Goal: Task Accomplishment & Management: Complete application form

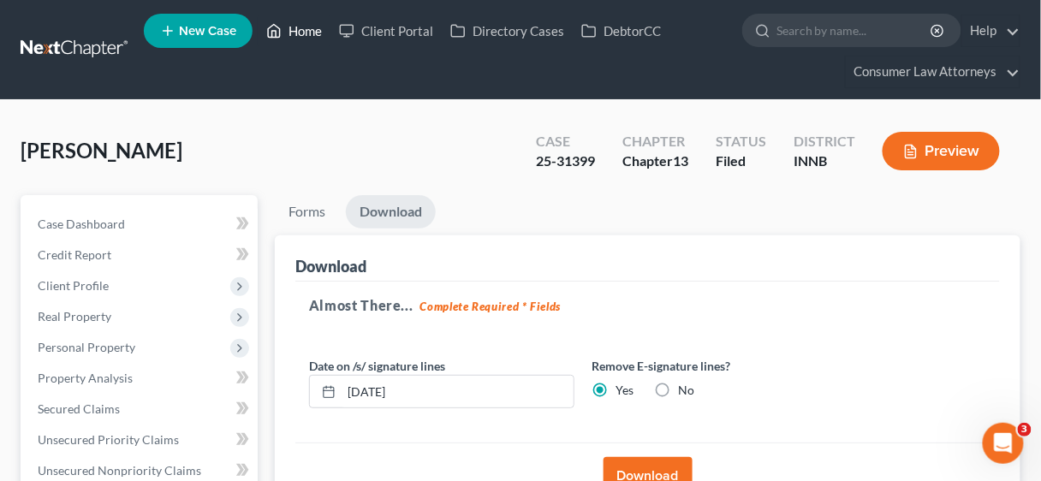
click at [300, 30] on link "Home" at bounding box center [294, 30] width 73 height 31
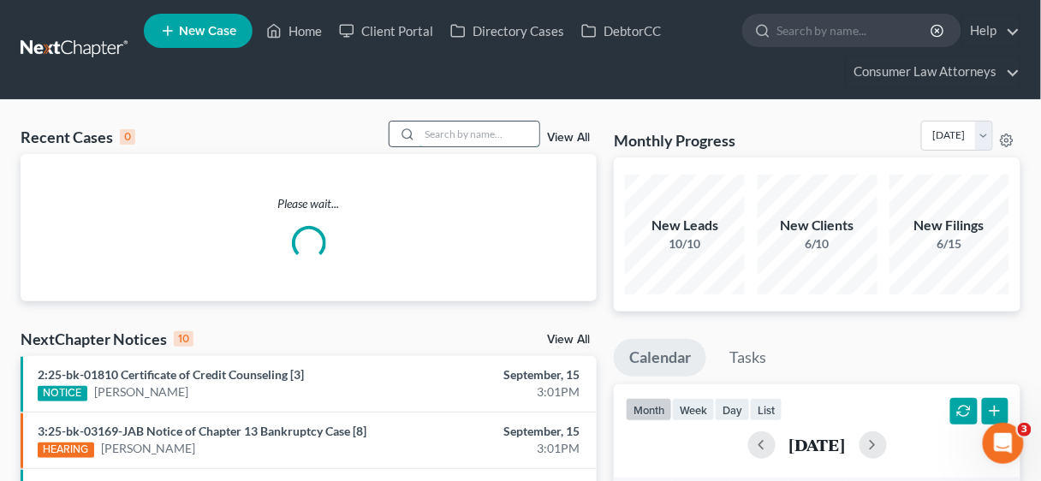
click at [434, 134] on input "search" at bounding box center [479, 134] width 120 height 25
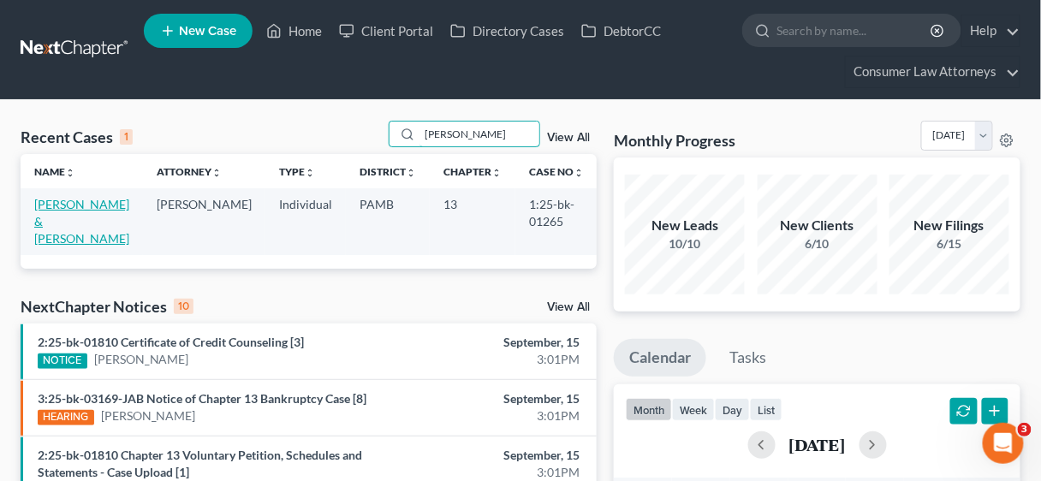
type input "[PERSON_NAME]"
click at [80, 197] on link "[PERSON_NAME] & [PERSON_NAME]" at bounding box center [81, 221] width 95 height 49
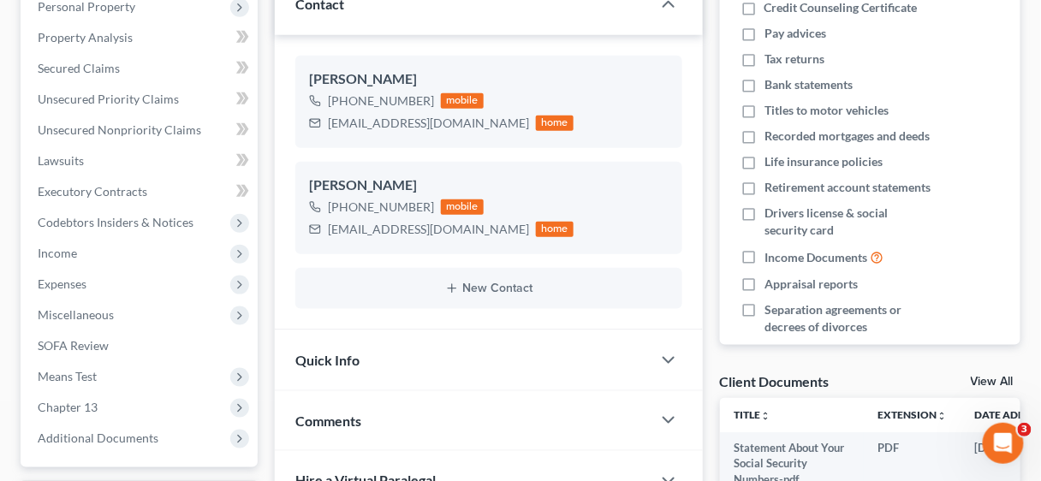
scroll to position [342, 0]
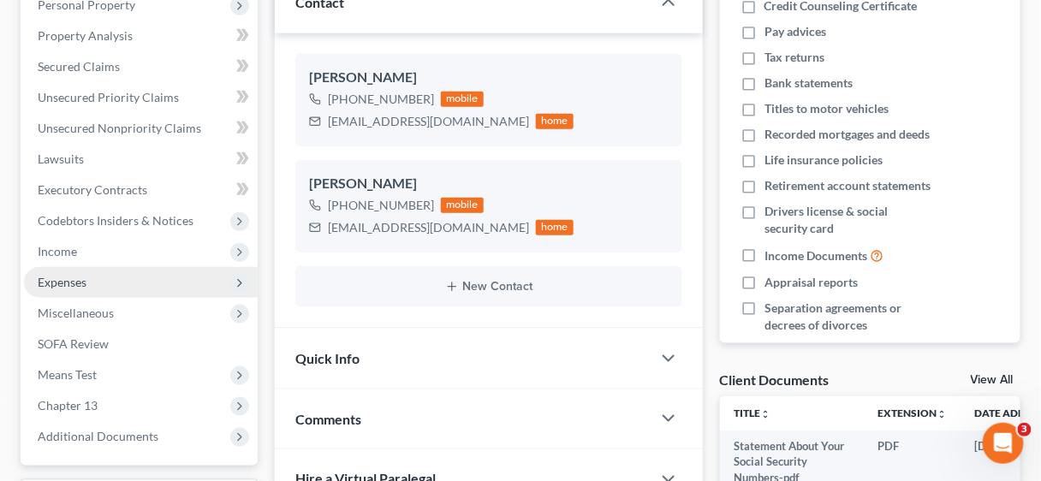
click at [59, 279] on span "Expenses" at bounding box center [62, 282] width 49 height 15
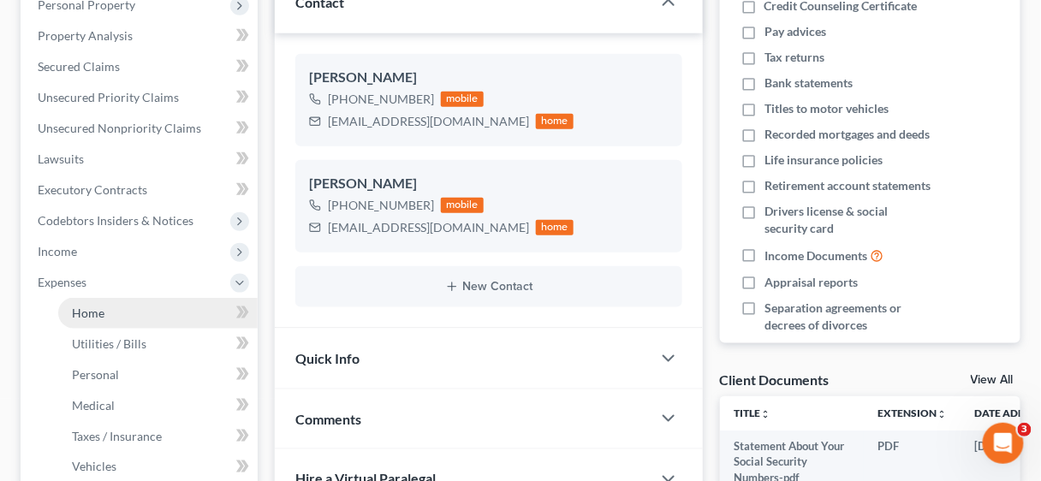
click at [93, 306] on span "Home" at bounding box center [88, 313] width 33 height 15
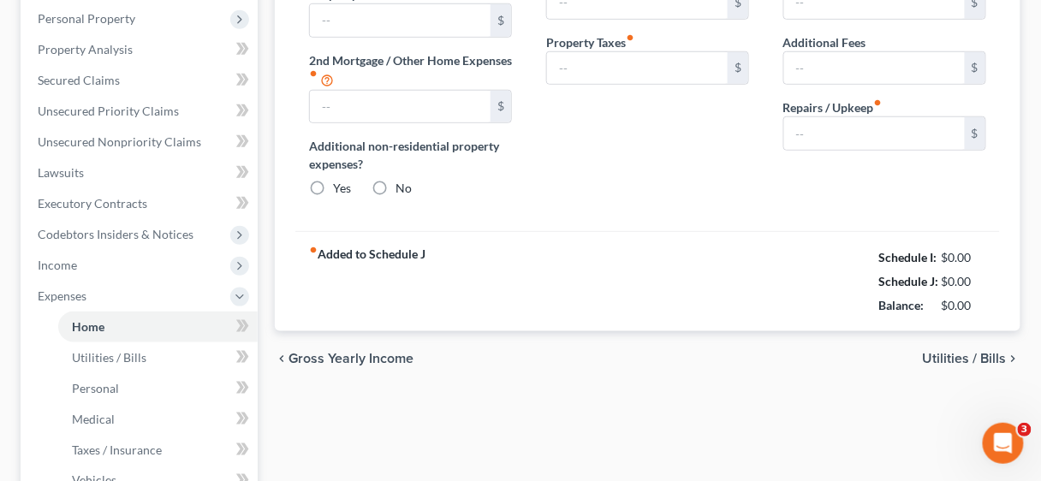
type input "758.62"
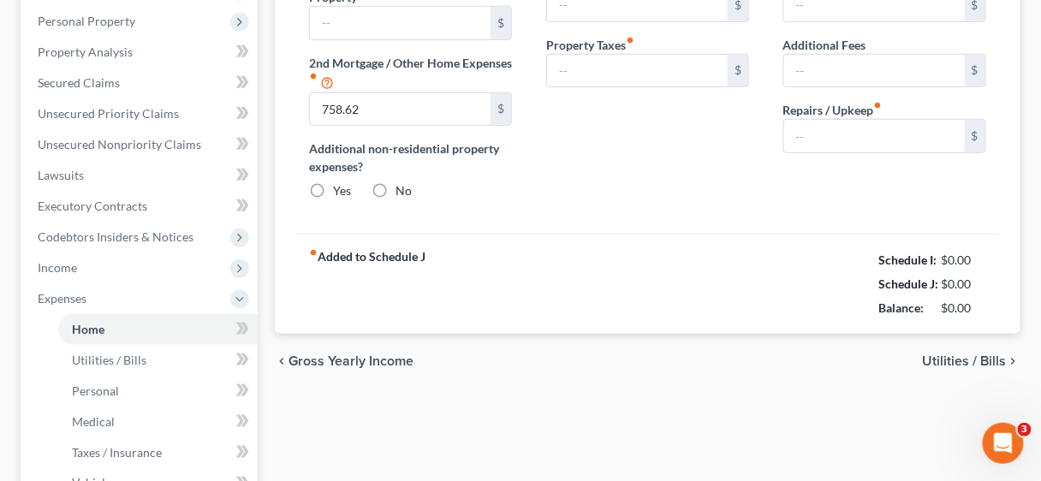
radio input "true"
type input "167.00"
type input "0.00"
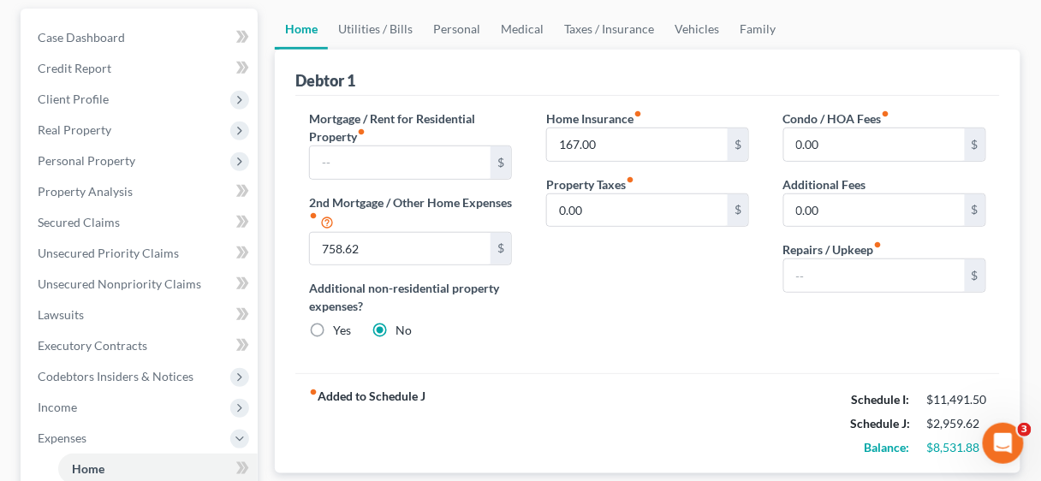
scroll to position [342, 0]
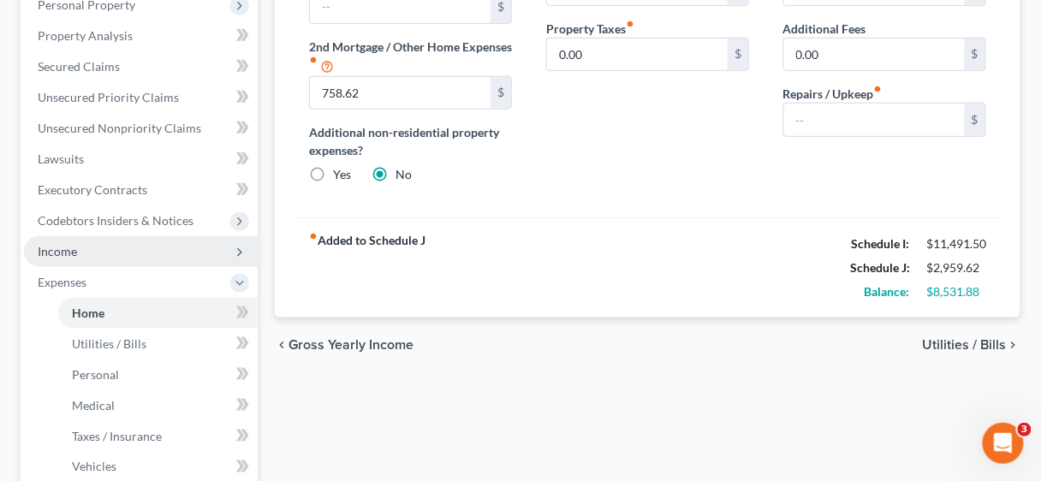
click at [55, 244] on span "Income" at bounding box center [57, 251] width 39 height 15
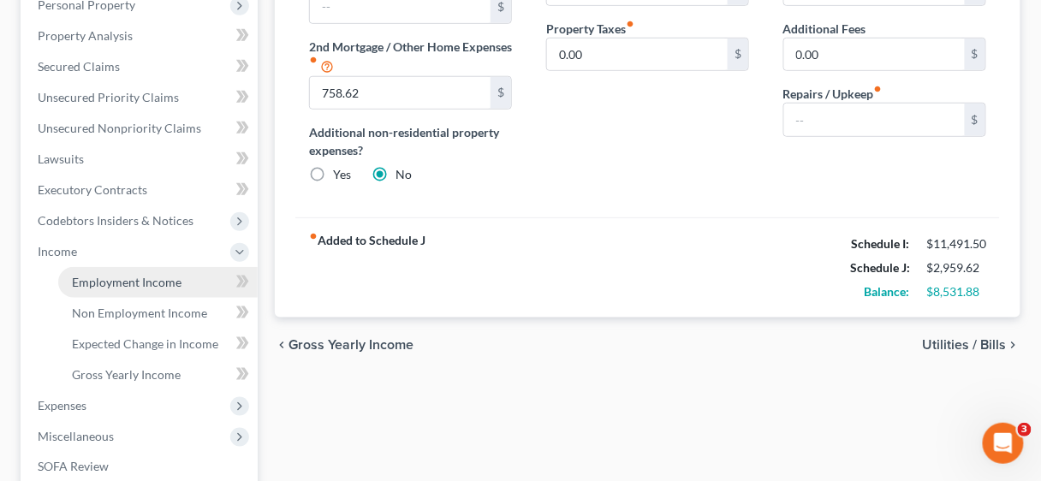
click at [138, 281] on span "Employment Income" at bounding box center [127, 282] width 110 height 15
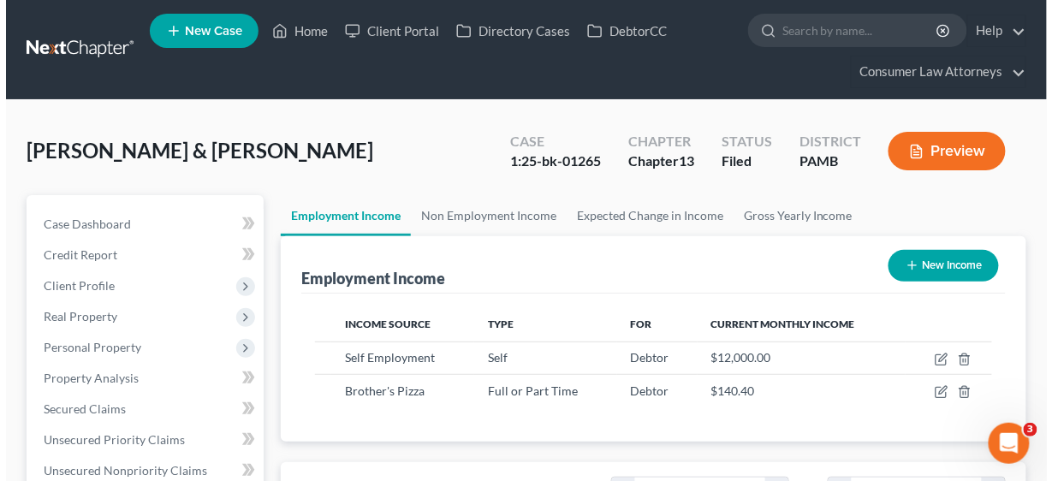
scroll to position [304, 415]
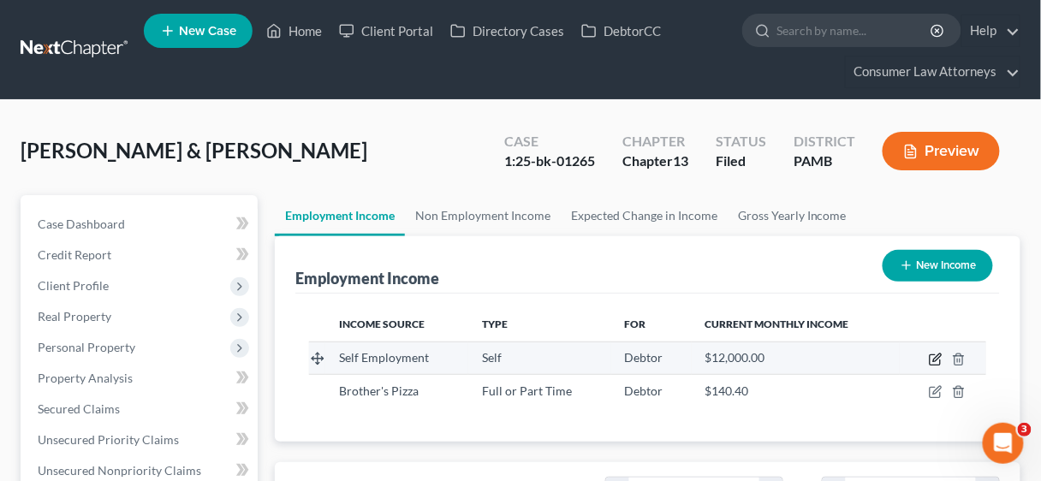
click at [936, 355] on icon "button" at bounding box center [937, 358] width 8 height 8
select select "1"
select select "39"
select select "0"
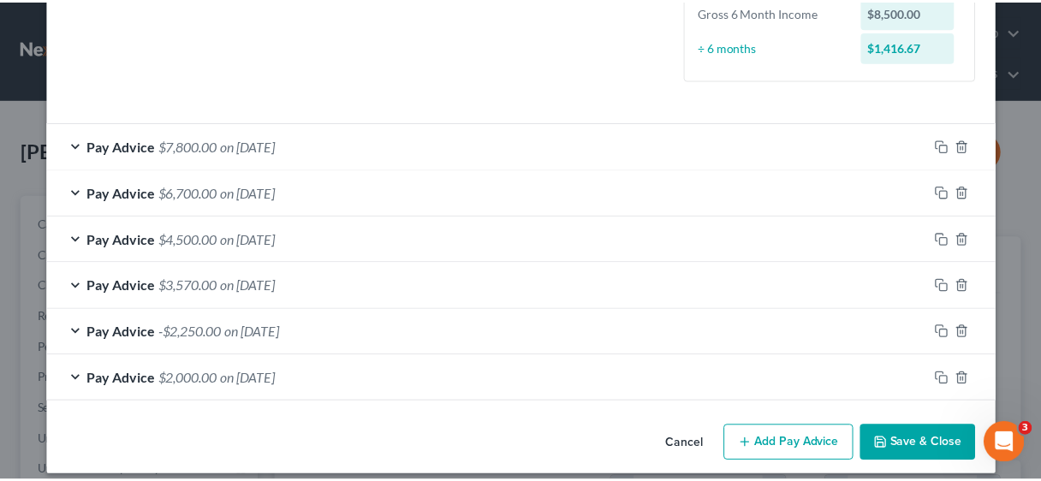
scroll to position [463, 0]
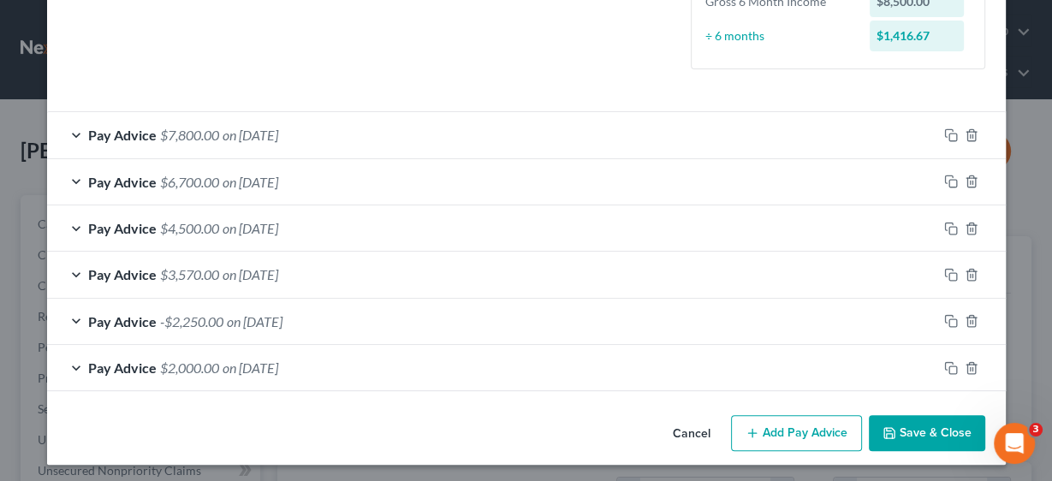
click at [936, 426] on button "Save & Close" at bounding box center [927, 433] width 116 height 36
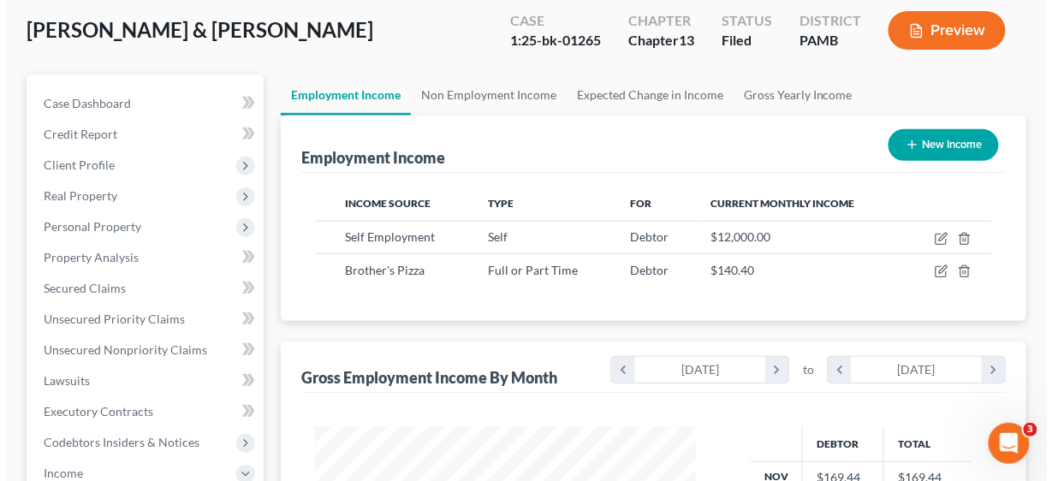
scroll to position [137, 0]
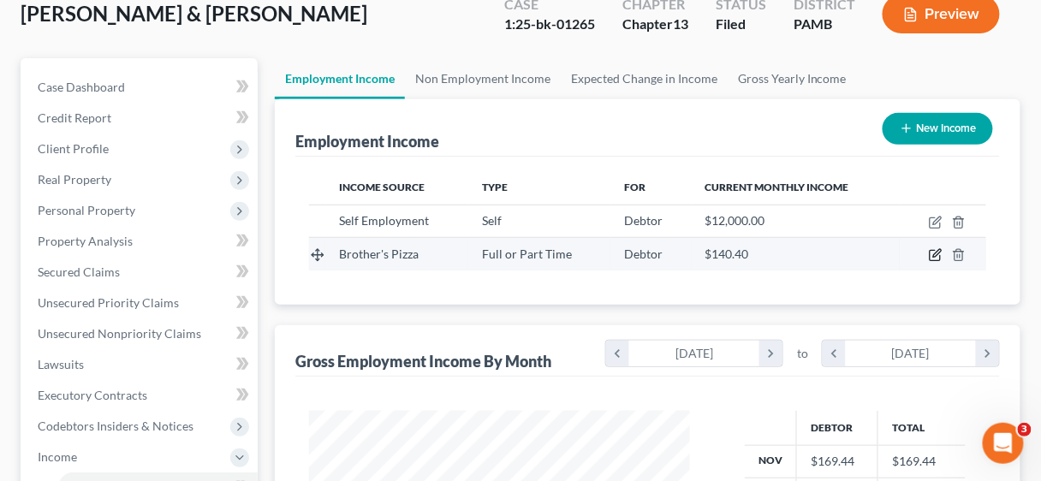
click at [935, 253] on icon "button" at bounding box center [937, 254] width 8 height 8
select select "0"
select select "21"
select select "2"
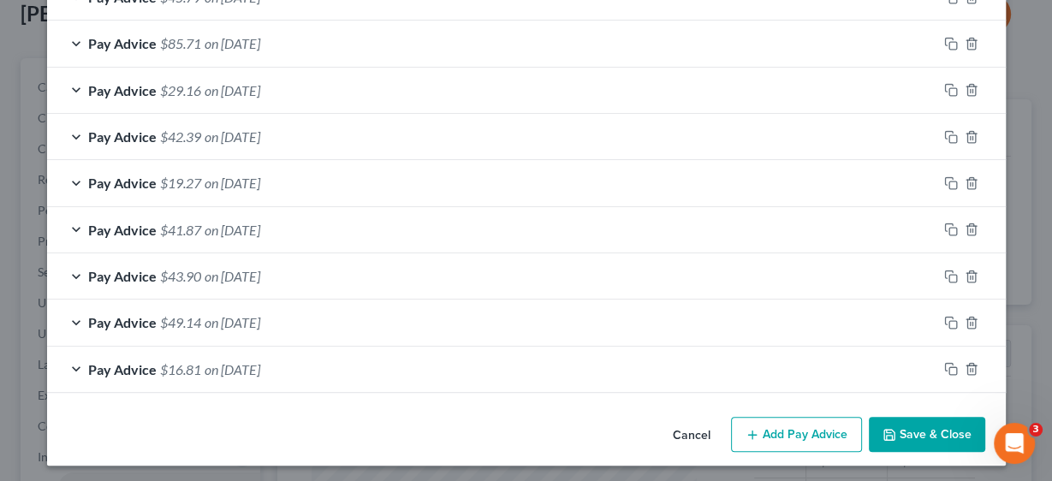
scroll to position [732, 0]
click at [967, 363] on icon "button" at bounding box center [971, 368] width 8 height 11
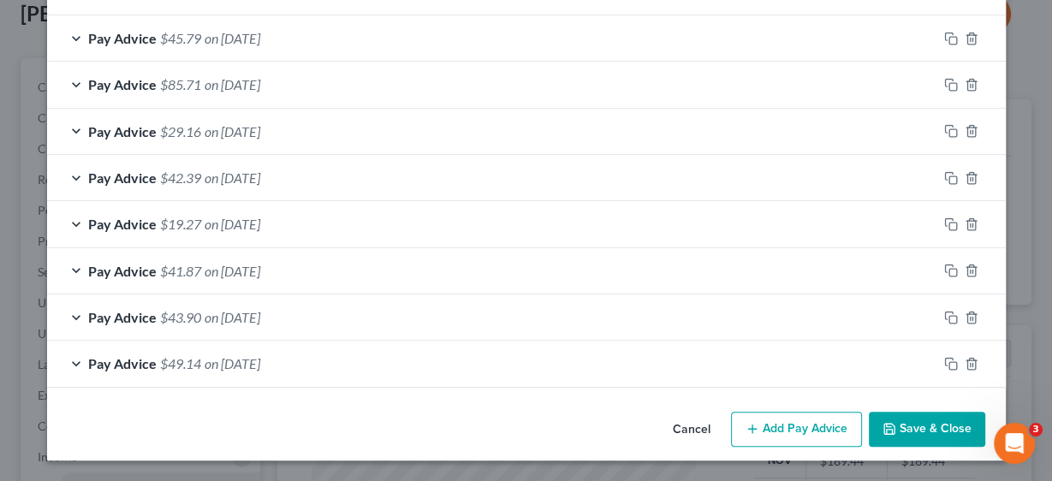
scroll to position [686, 0]
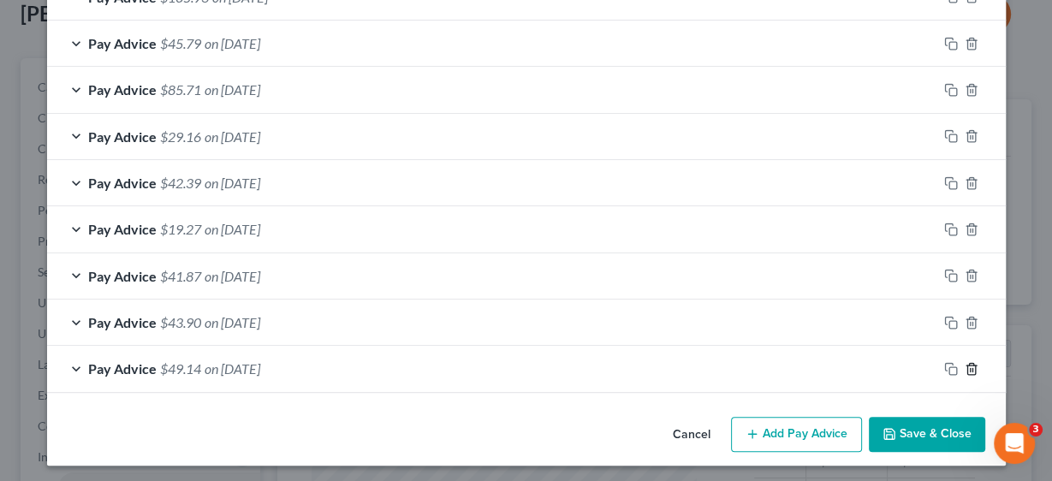
click at [970, 368] on line "button" at bounding box center [970, 369] width 0 height 3
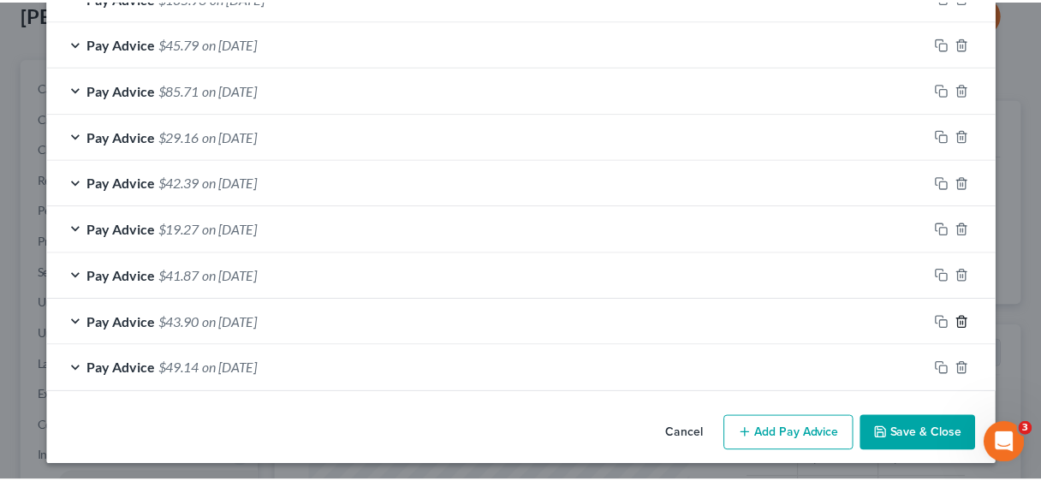
scroll to position [639, 0]
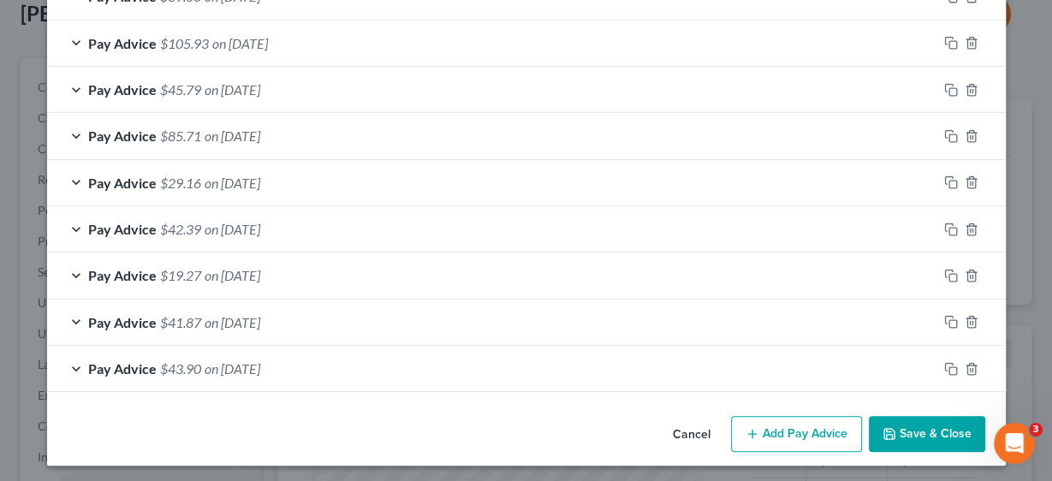
click at [910, 423] on button "Save & Close" at bounding box center [927, 434] width 116 height 36
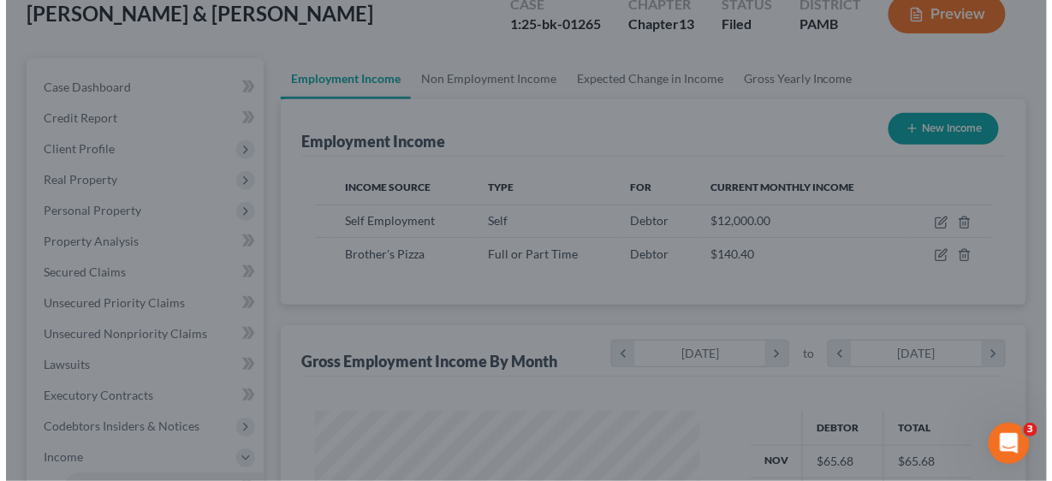
scroll to position [855677, 855566]
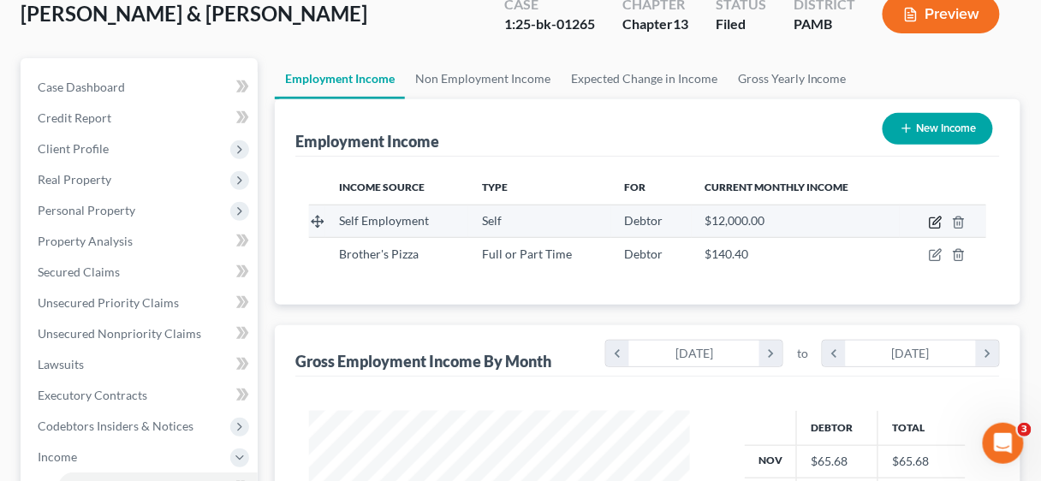
click at [940, 216] on icon "button" at bounding box center [936, 223] width 14 height 14
select select "1"
select select "39"
select select "0"
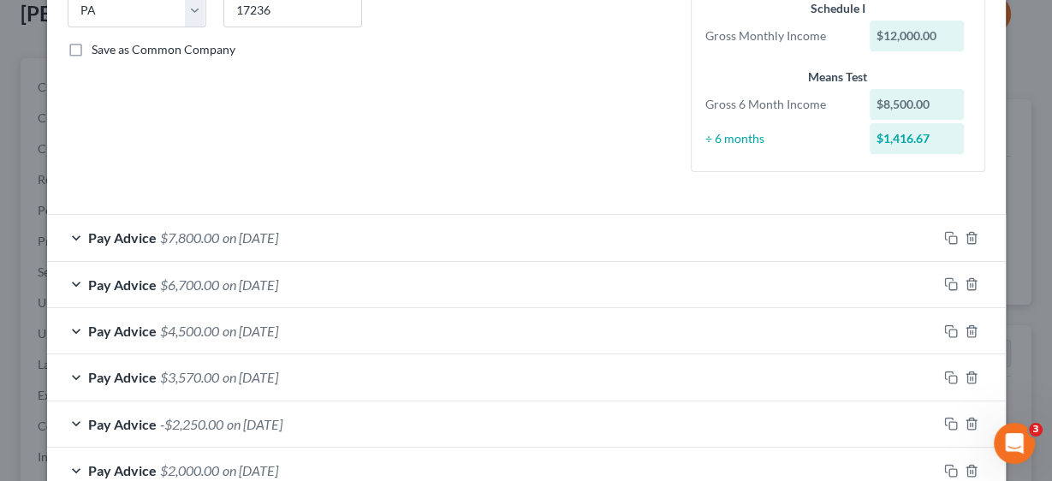
scroll to position [172, 0]
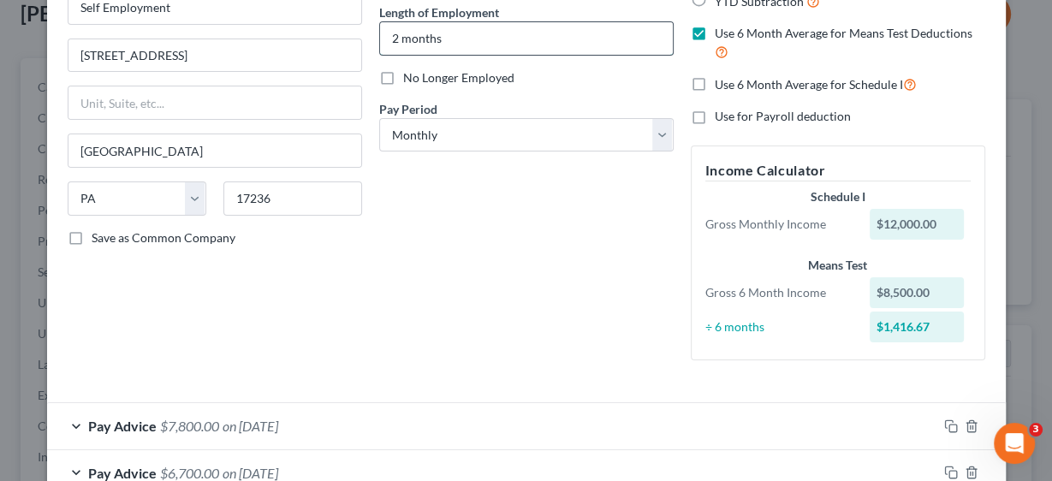
drag, startPoint x: 392, startPoint y: 34, endPoint x: 377, endPoint y: 36, distance: 14.7
click at [380, 36] on input "2 months" at bounding box center [526, 38] width 293 height 33
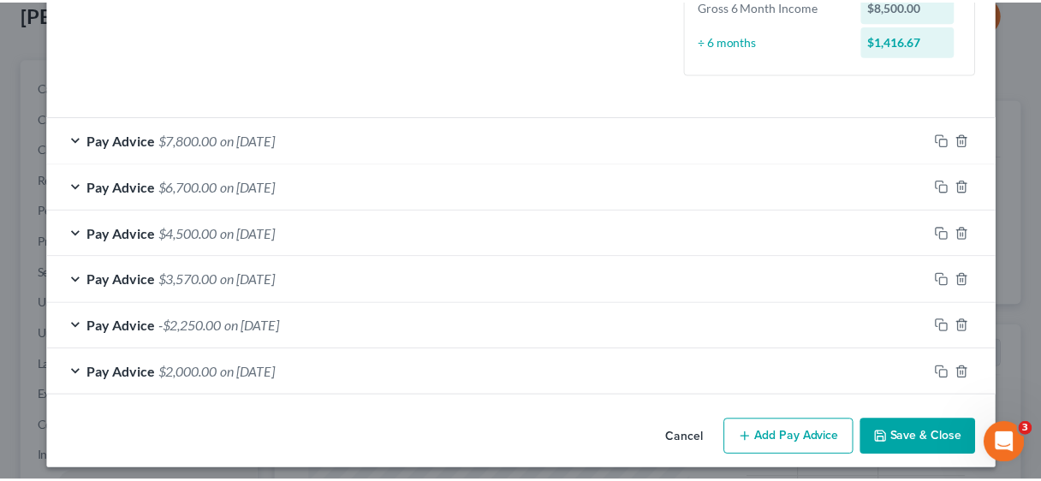
scroll to position [463, 0]
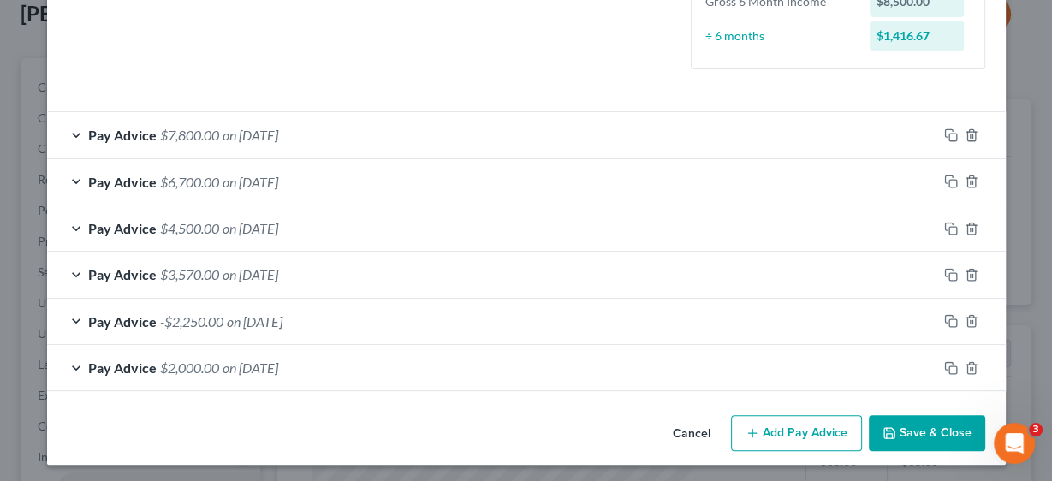
type input "6 months"
click at [905, 427] on button "Save & Close" at bounding box center [927, 433] width 116 height 36
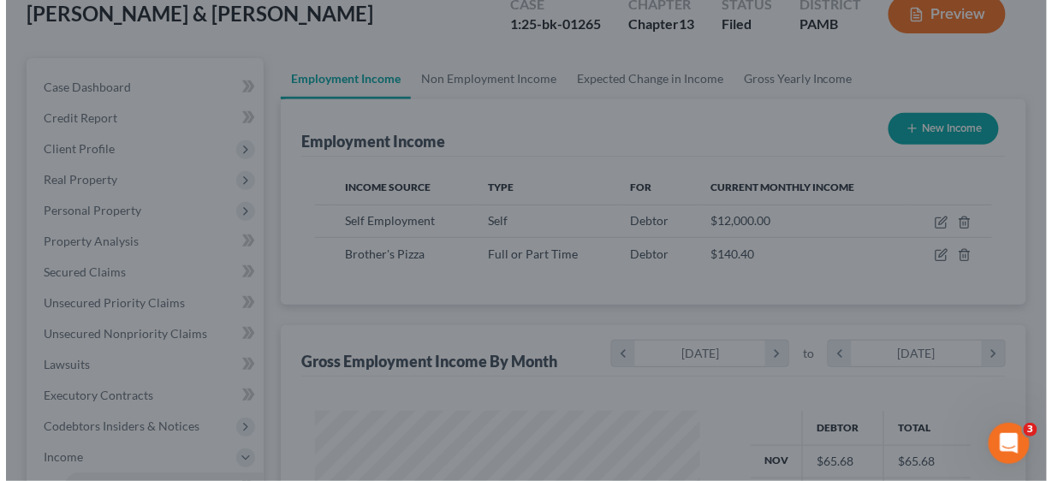
scroll to position [855677, 855566]
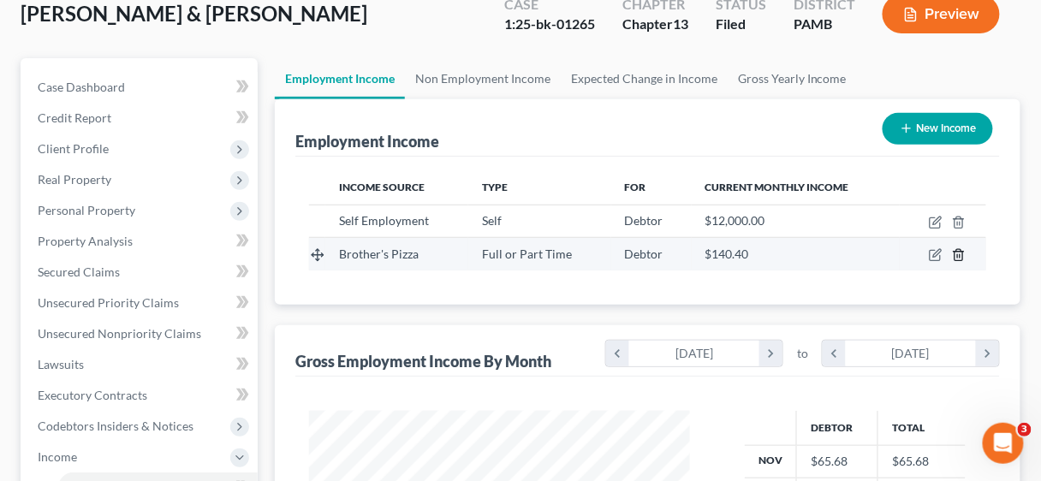
click at [960, 251] on icon "button" at bounding box center [959, 255] width 14 height 14
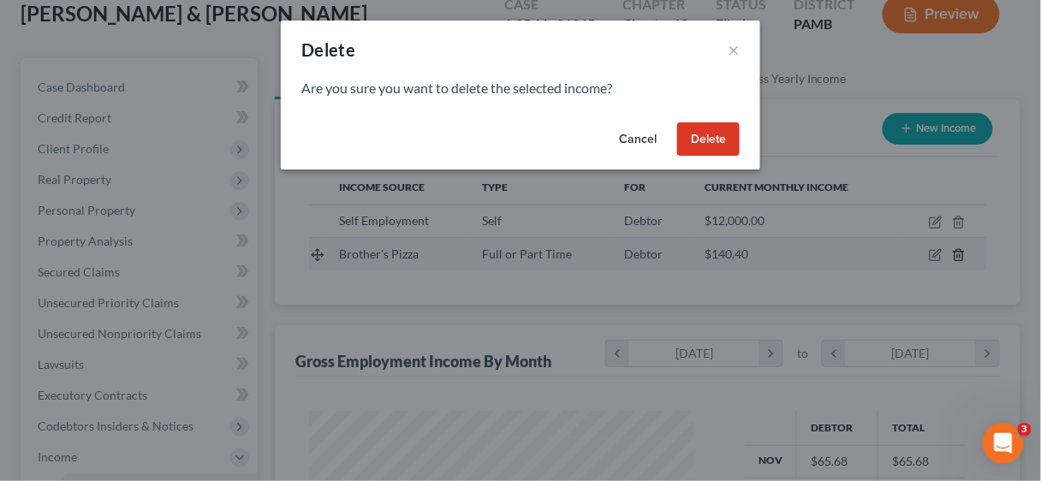
scroll to position [304, 419]
click at [707, 132] on button "Delete" at bounding box center [714, 139] width 62 height 34
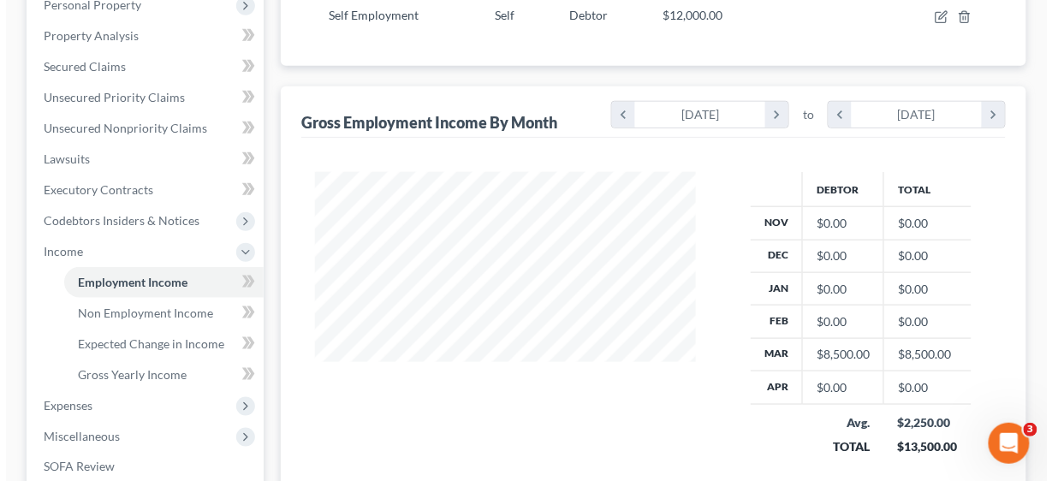
scroll to position [274, 0]
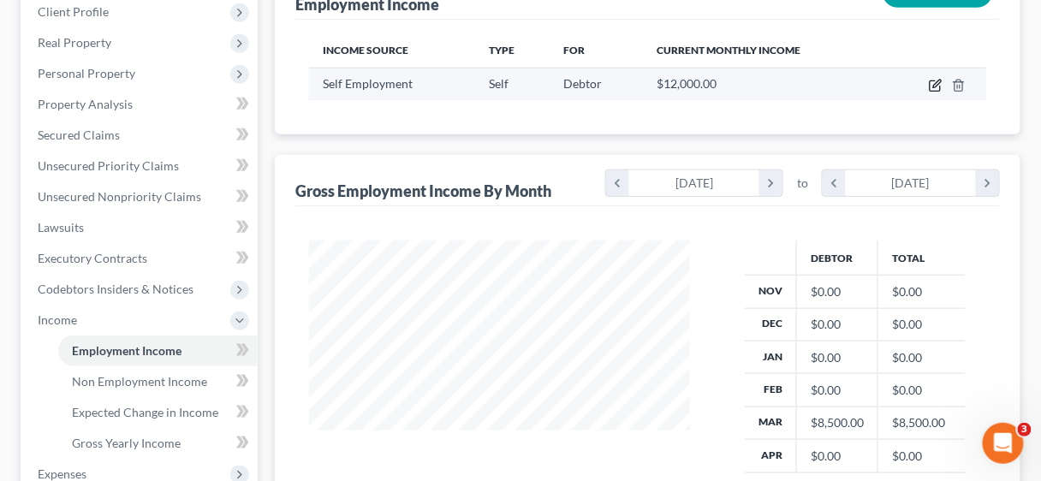
click at [933, 81] on icon "button" at bounding box center [936, 86] width 14 height 14
select select "1"
select select "39"
select select "0"
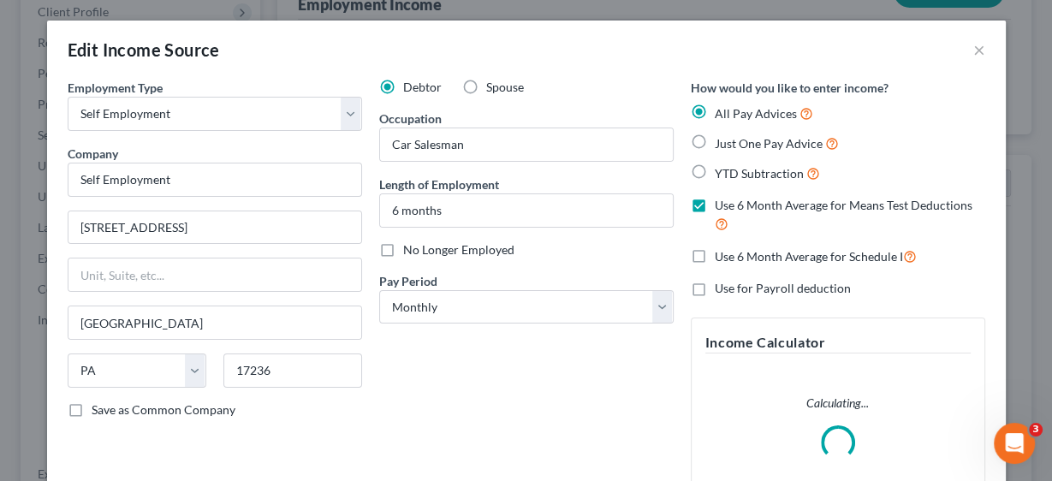
scroll to position [0, 0]
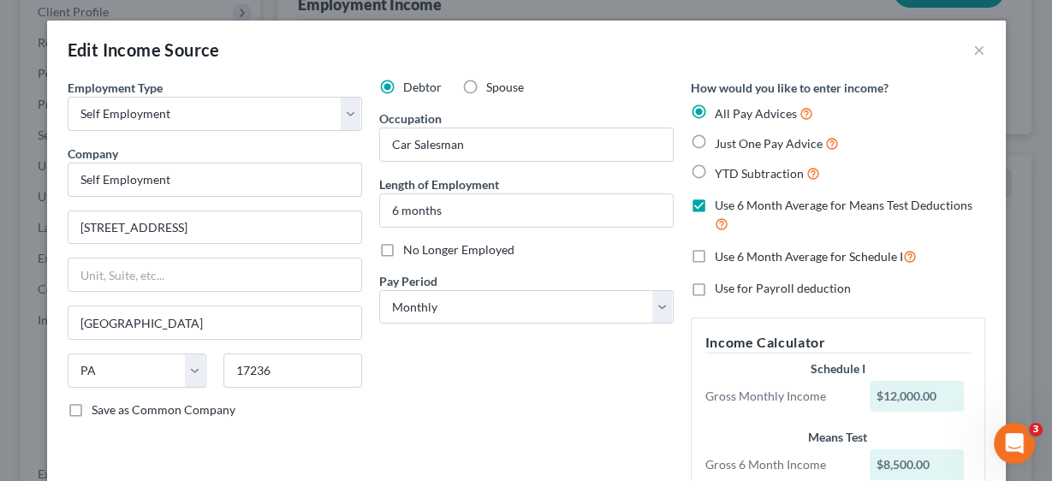
click at [715, 250] on label "Use 6 Month Average for Schedule I" at bounding box center [816, 257] width 202 height 20
click at [722, 250] on input "Use 6 Month Average for Schedule I" at bounding box center [727, 252] width 11 height 11
checkbox input "true"
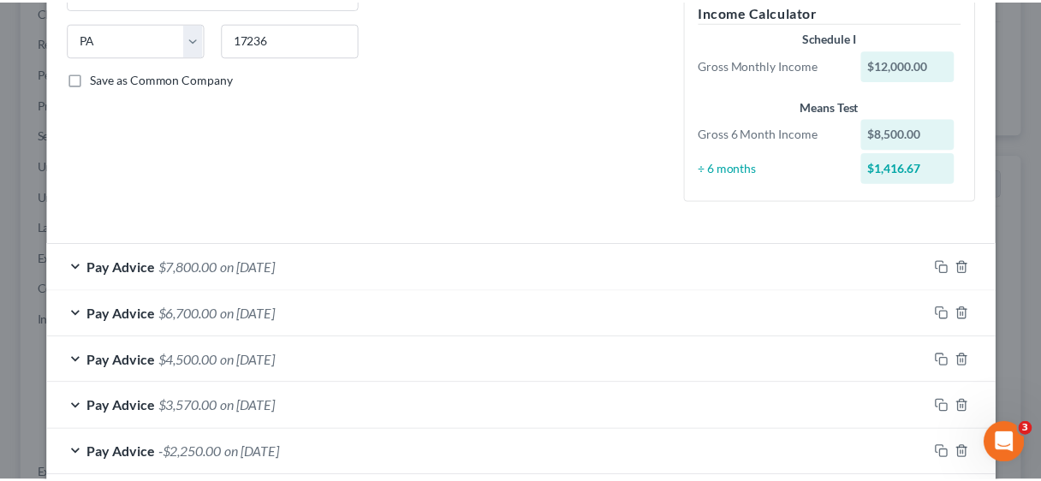
scroll to position [463, 0]
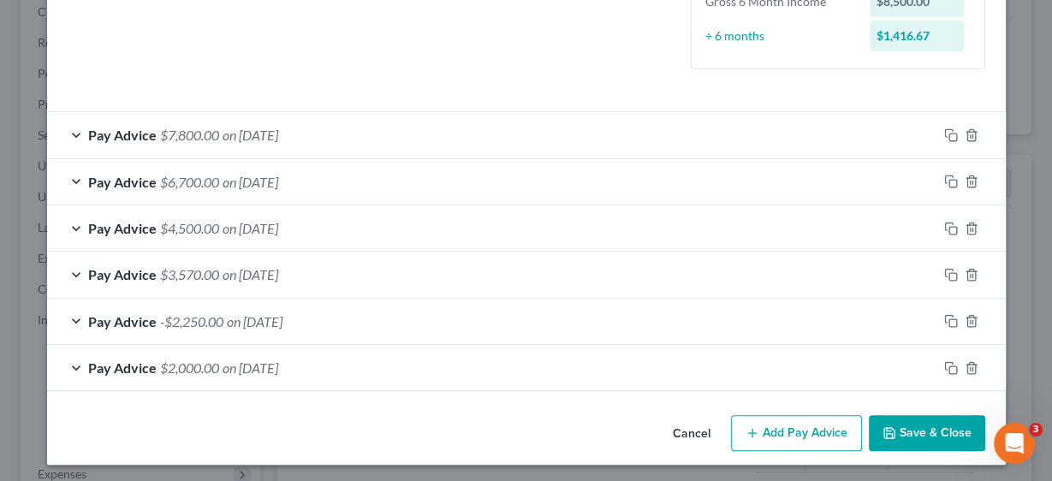
click at [915, 423] on div "Edit Income Source × Employment Type * Select Full or [DEMOGRAPHIC_DATA] Employ…" at bounding box center [526, 10] width 959 height 907
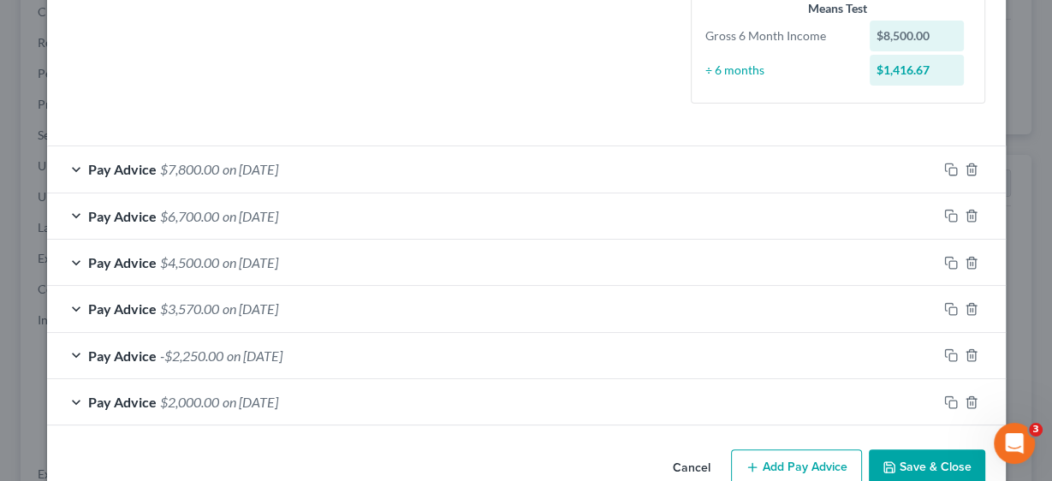
click at [912, 461] on button "Save & Close" at bounding box center [927, 467] width 116 height 36
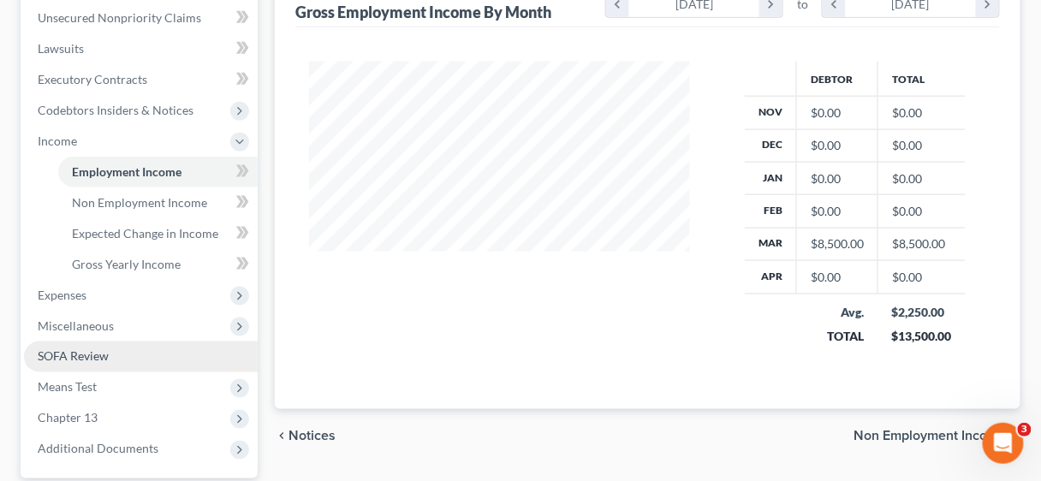
scroll to position [479, 0]
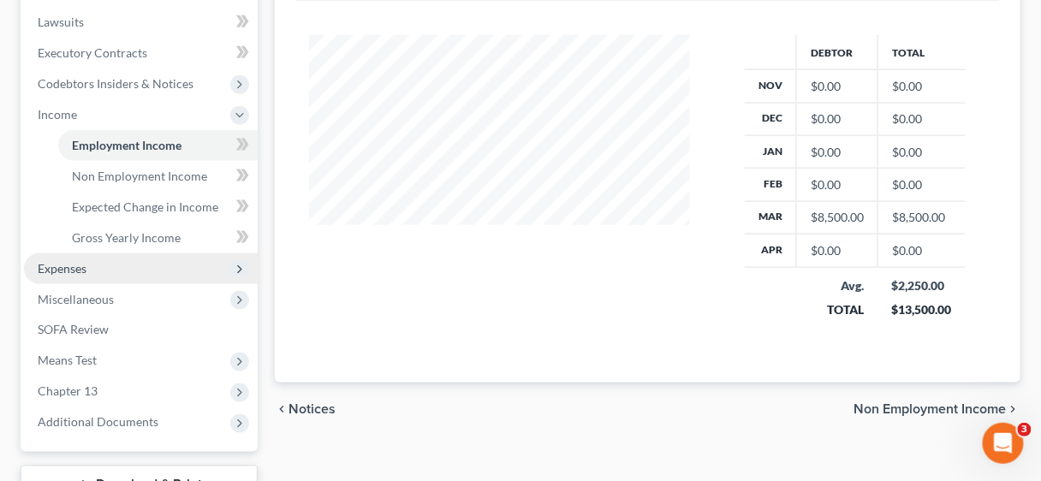
click at [73, 274] on span "Expenses" at bounding box center [62, 268] width 49 height 15
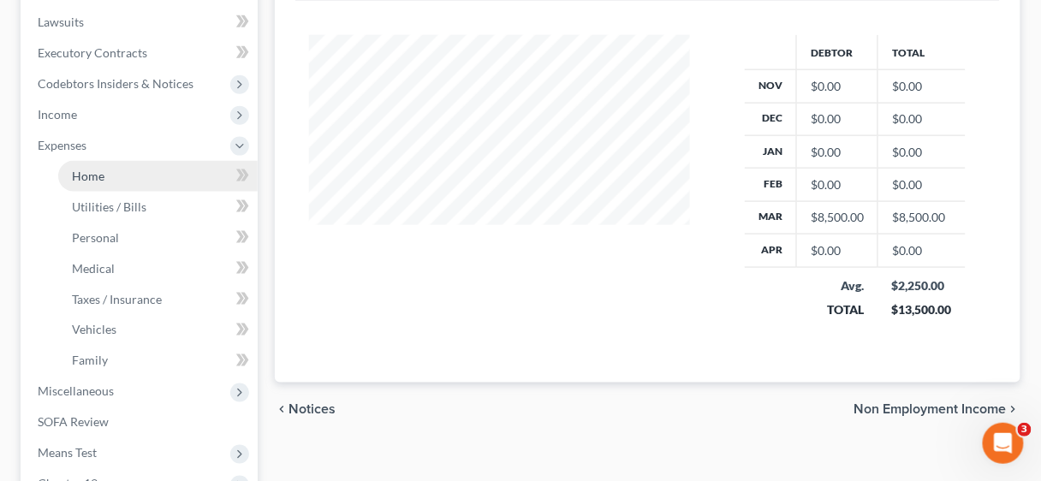
click at [85, 180] on span "Home" at bounding box center [88, 176] width 33 height 15
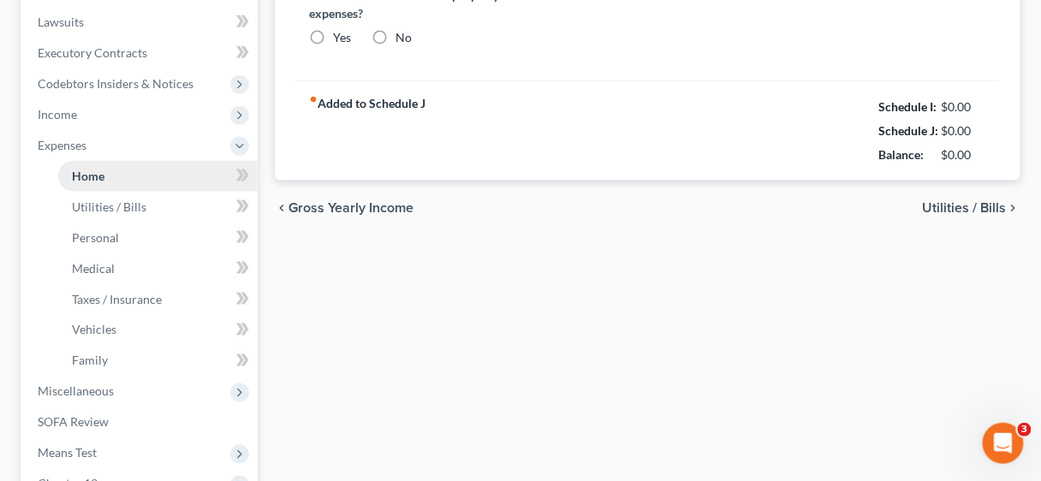
type input "758.62"
radio input "true"
type input "167.00"
type input "0.00"
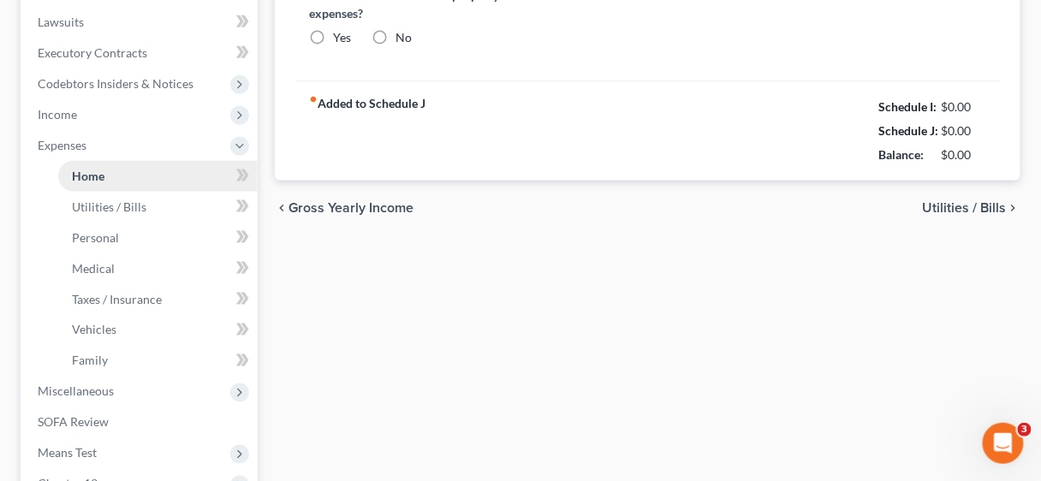
type input "0.00"
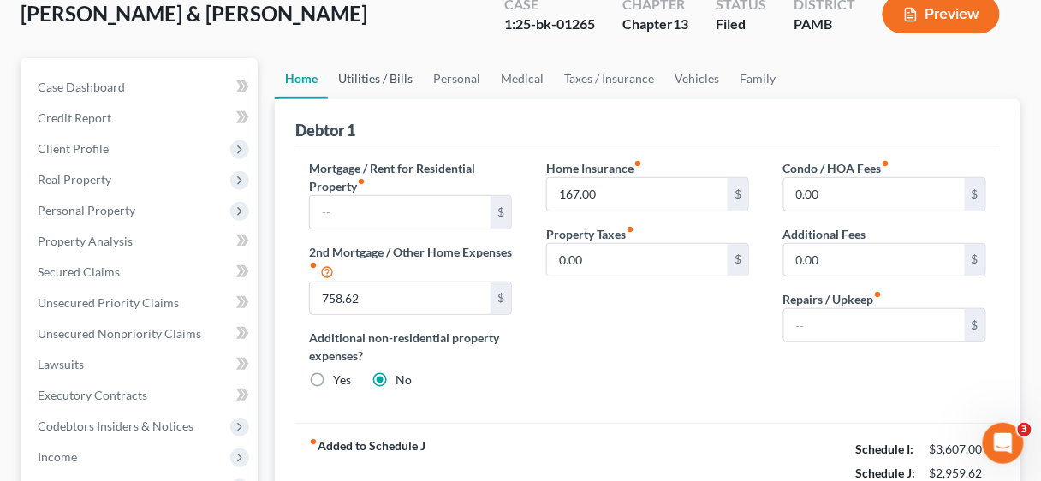
click at [360, 79] on link "Utilities / Bills" at bounding box center [375, 78] width 95 height 41
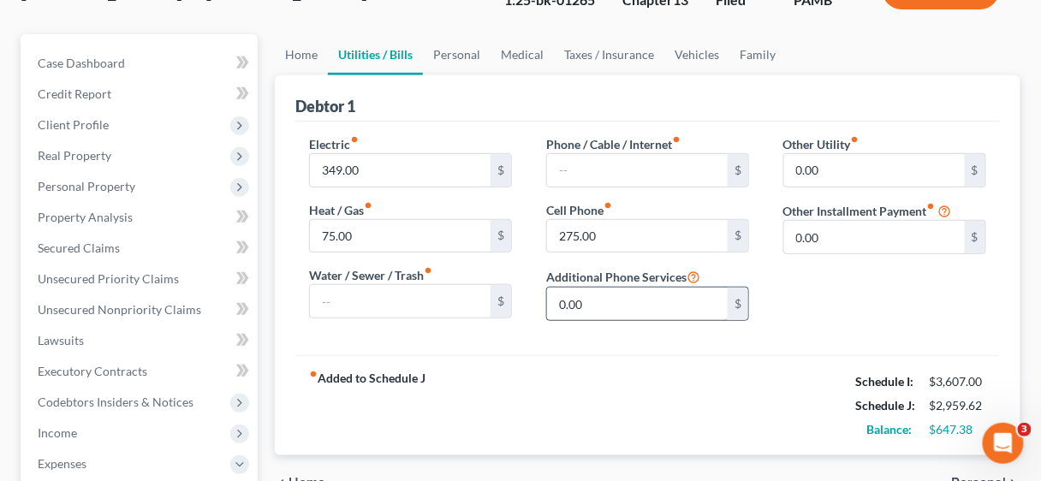
scroll to position [38, 0]
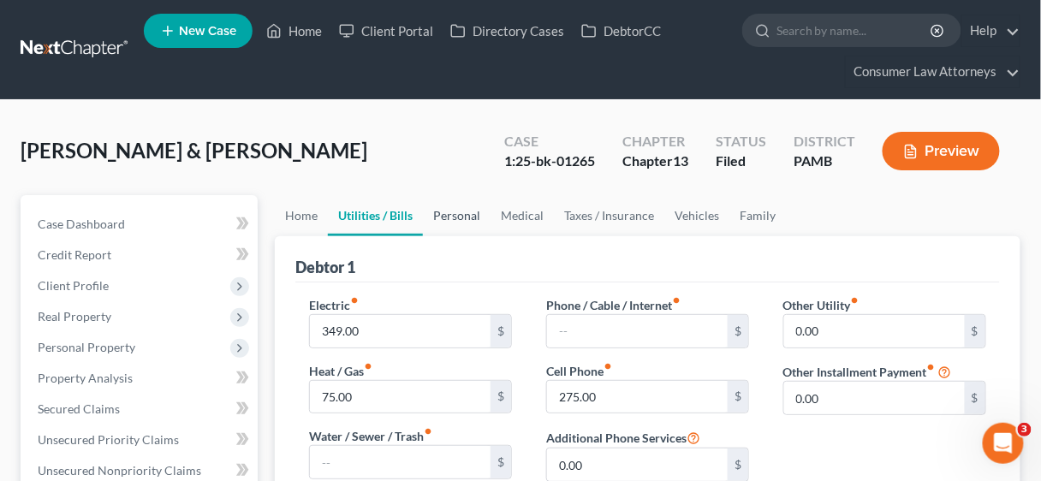
click at [450, 211] on link "Personal" at bounding box center [457, 215] width 68 height 41
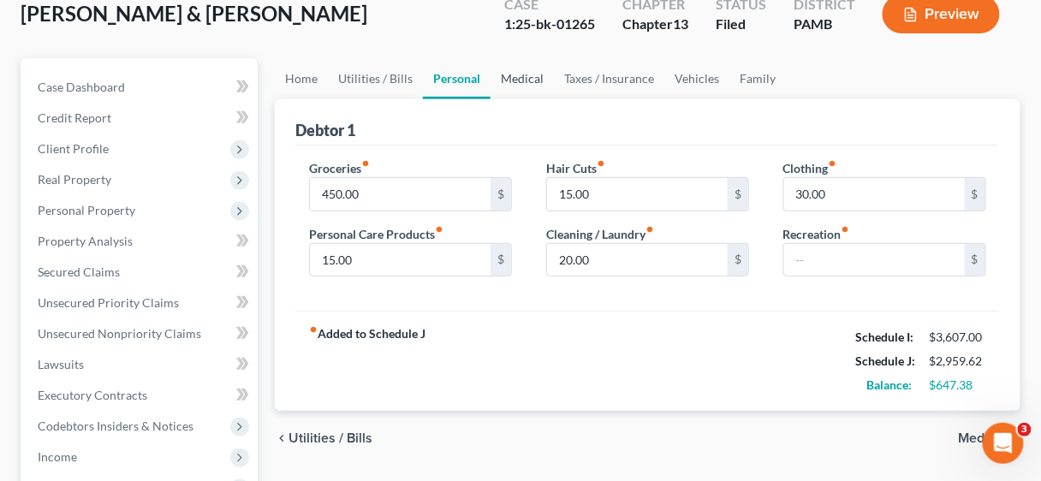
click at [507, 80] on link "Medical" at bounding box center [521, 78] width 63 height 41
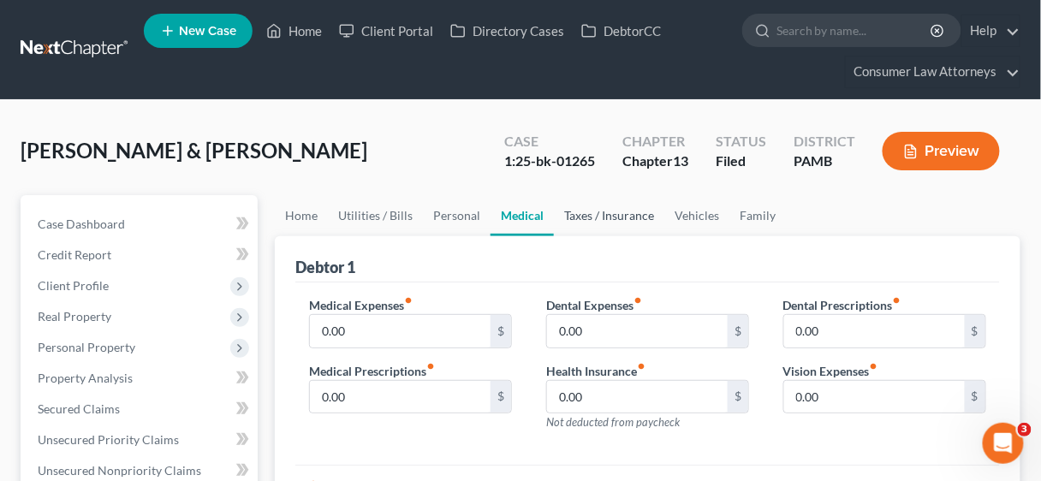
click at [602, 213] on link "Taxes / Insurance" at bounding box center [609, 215] width 110 height 41
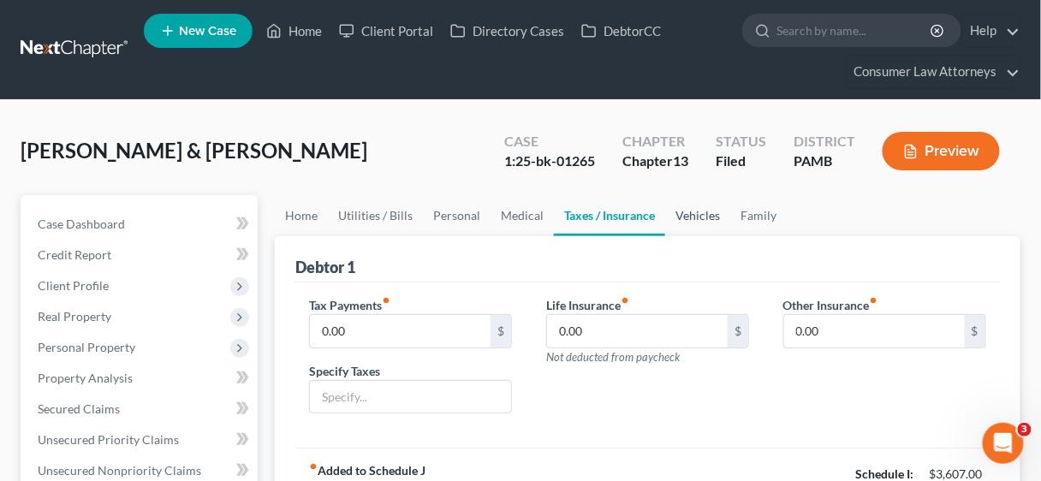
click at [709, 212] on link "Vehicles" at bounding box center [697, 215] width 65 height 41
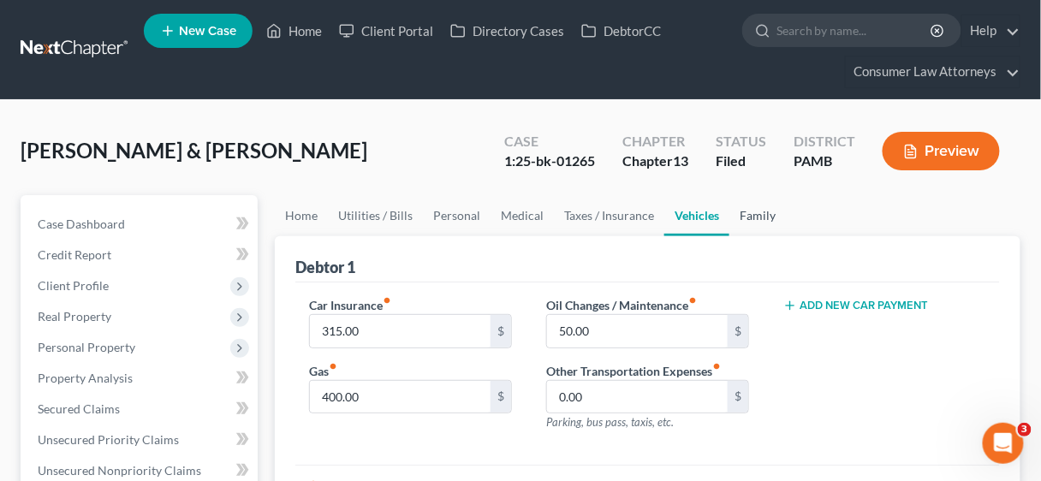
click at [749, 213] on link "Family" at bounding box center [757, 215] width 56 height 41
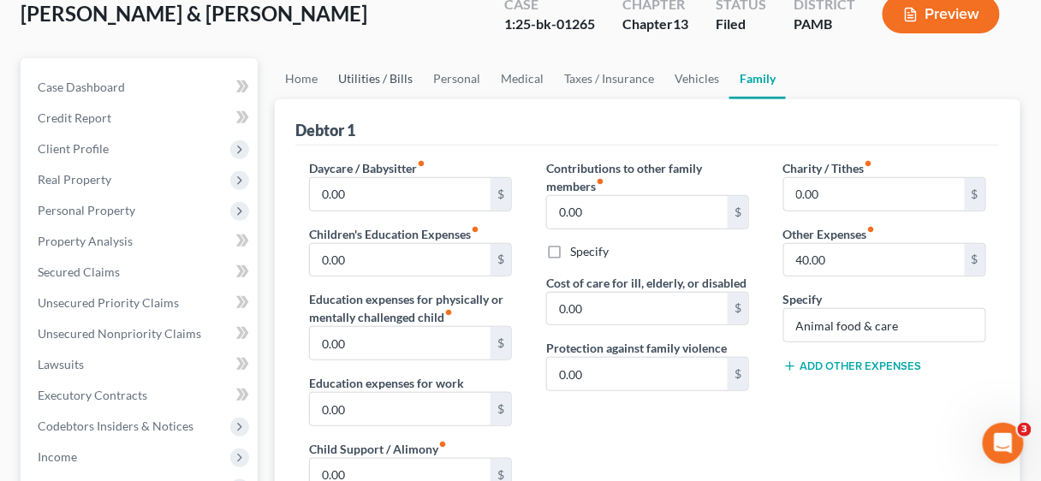
click at [382, 77] on link "Utilities / Bills" at bounding box center [375, 78] width 95 height 41
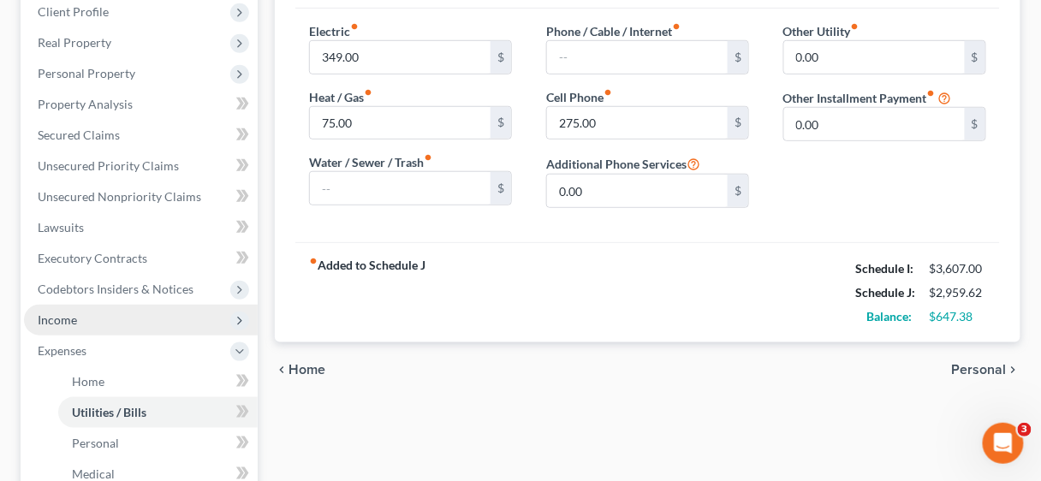
click at [68, 312] on span "Income" at bounding box center [57, 319] width 39 height 15
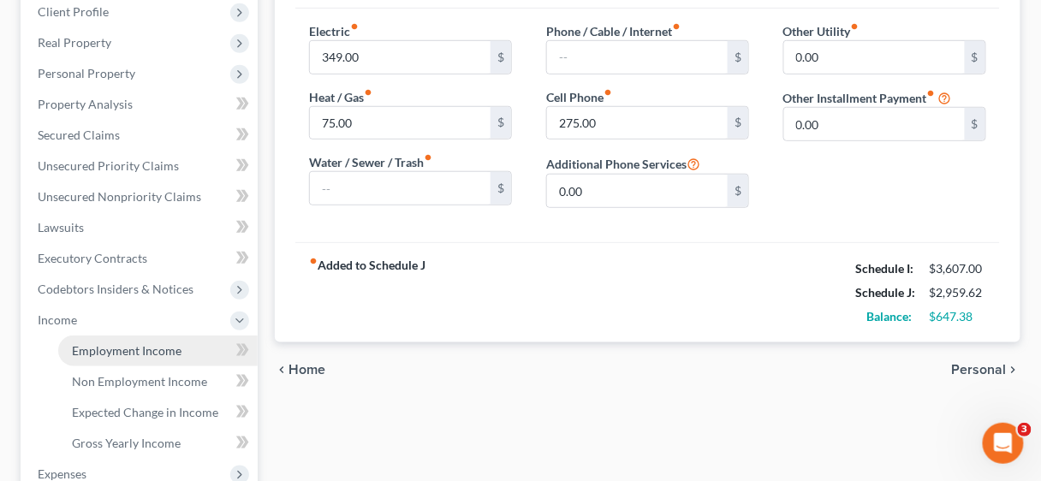
click at [131, 343] on span "Employment Income" at bounding box center [127, 350] width 110 height 15
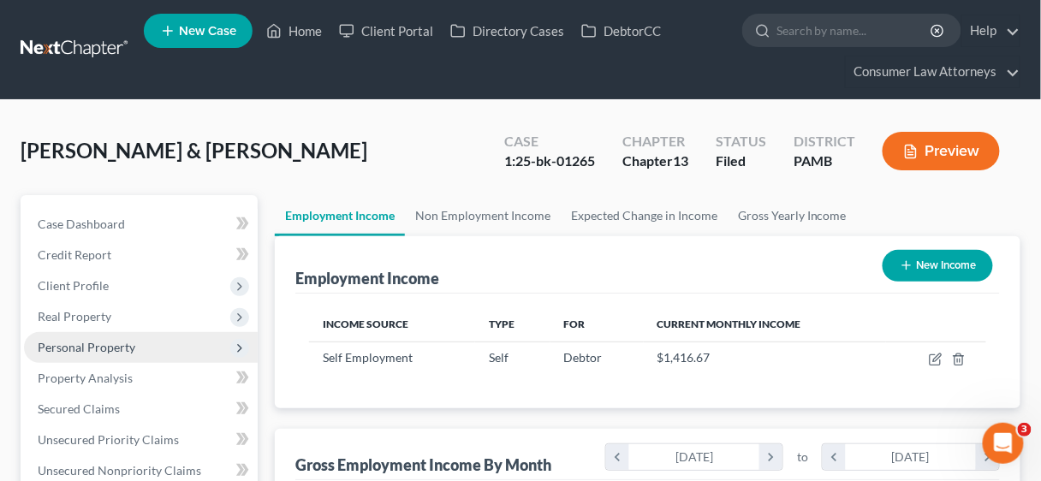
scroll to position [855677, 855566]
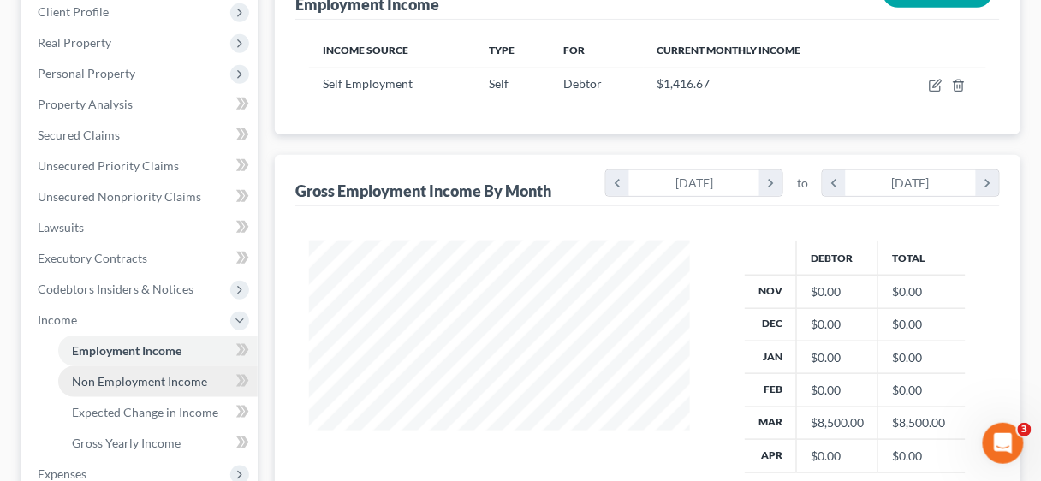
click at [147, 378] on span "Non Employment Income" at bounding box center [139, 381] width 135 height 15
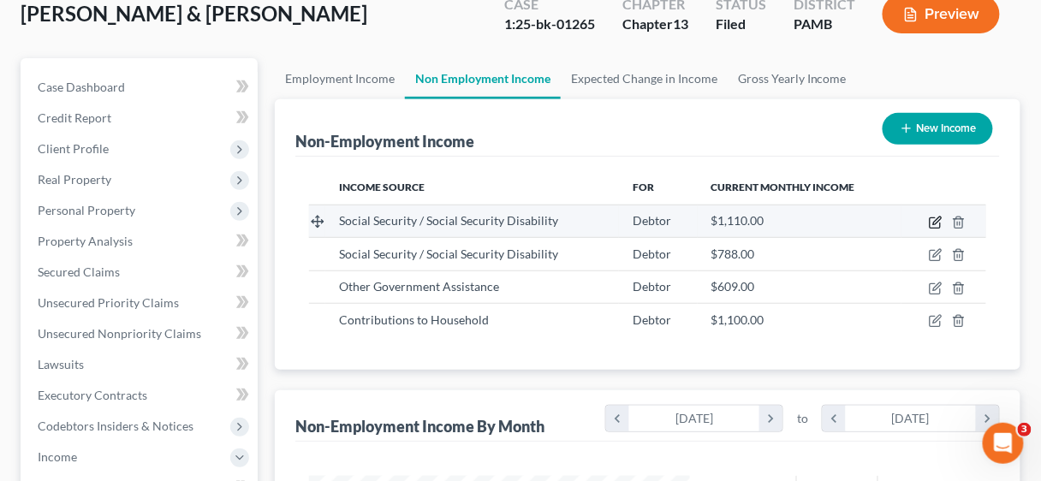
click at [932, 218] on icon "button" at bounding box center [935, 223] width 10 height 10
select select "4"
select select "0"
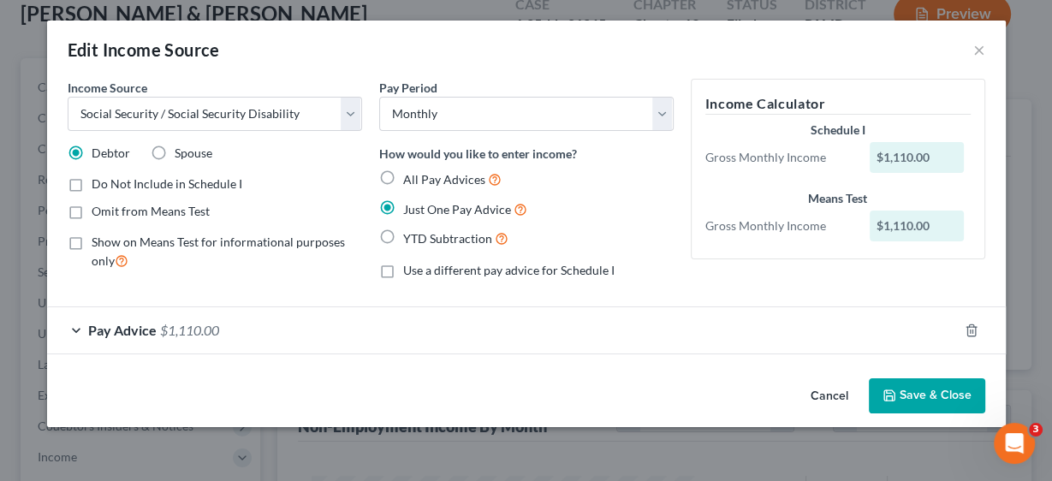
click at [936, 384] on button "Save & Close" at bounding box center [927, 396] width 116 height 36
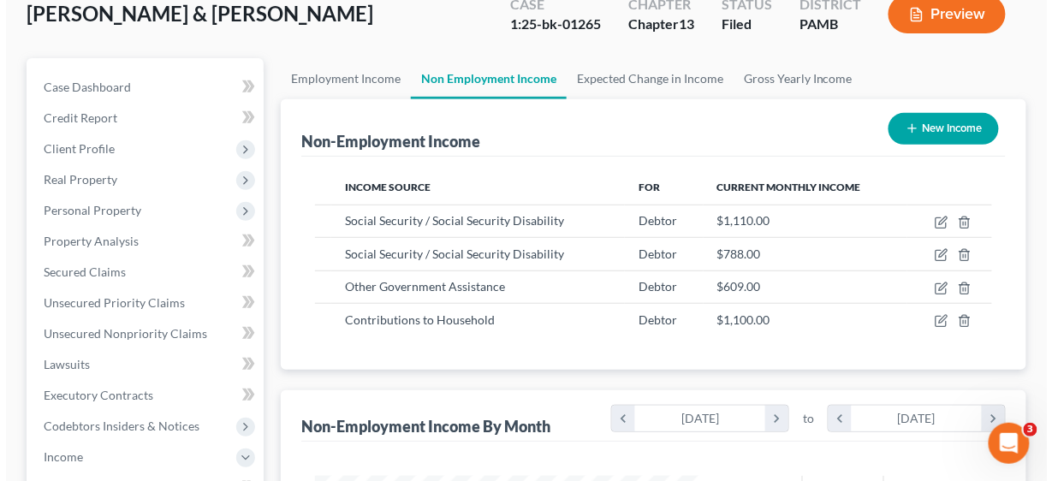
scroll to position [855677, 855566]
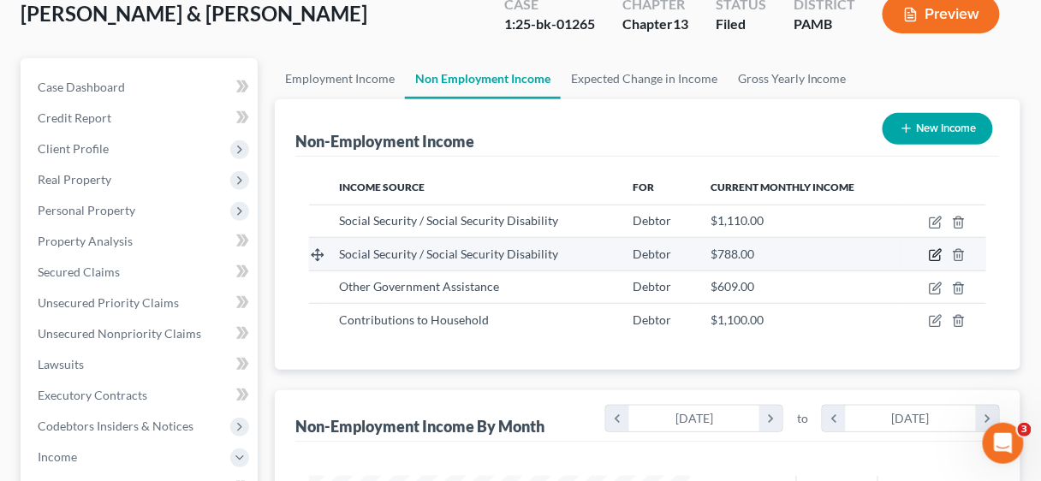
click at [936, 253] on icon "button" at bounding box center [936, 255] width 14 height 14
select select "4"
select select "0"
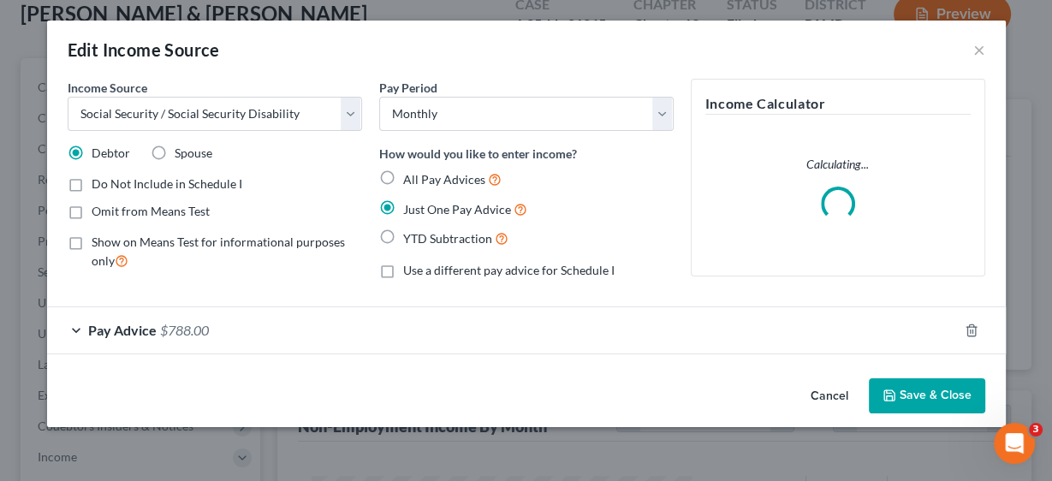
scroll to position [304, 419]
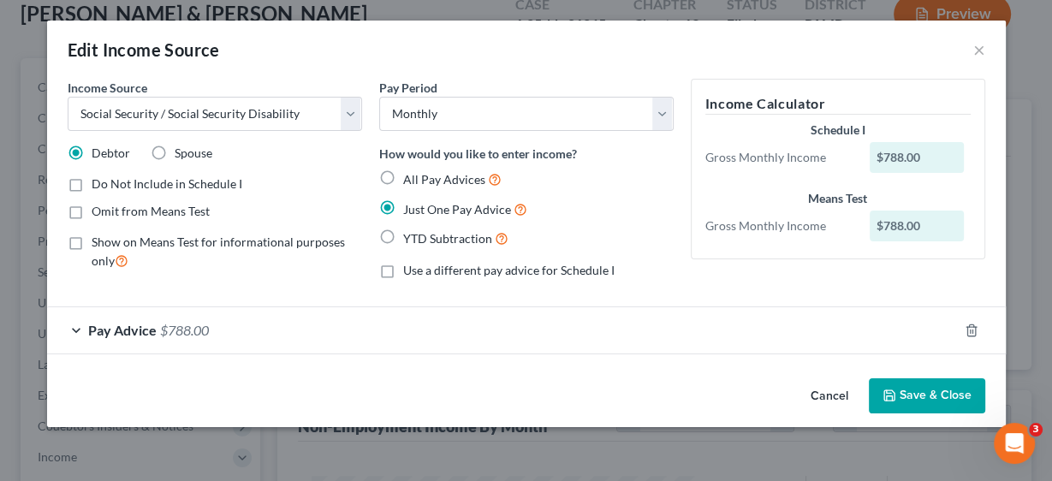
click at [102, 328] on span "Pay Advice" at bounding box center [122, 330] width 68 height 16
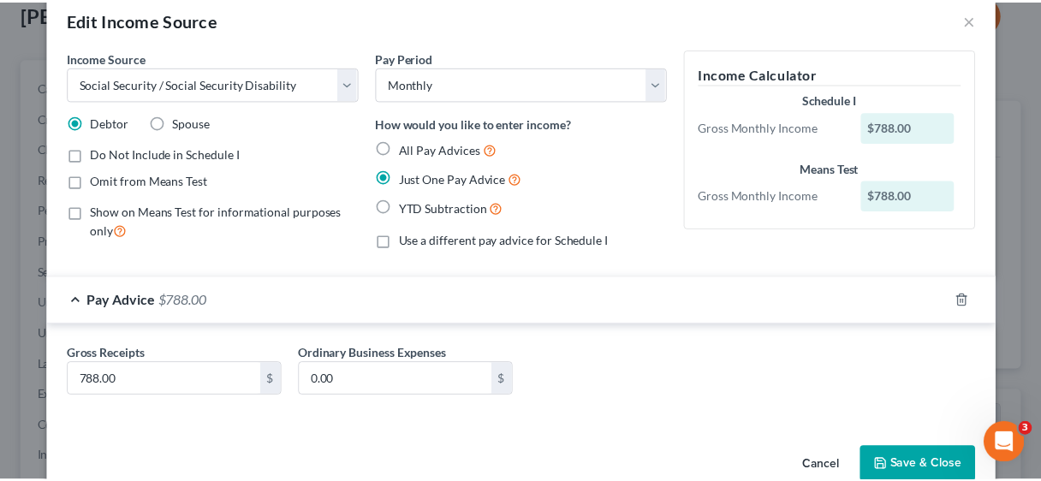
scroll to position [64, 0]
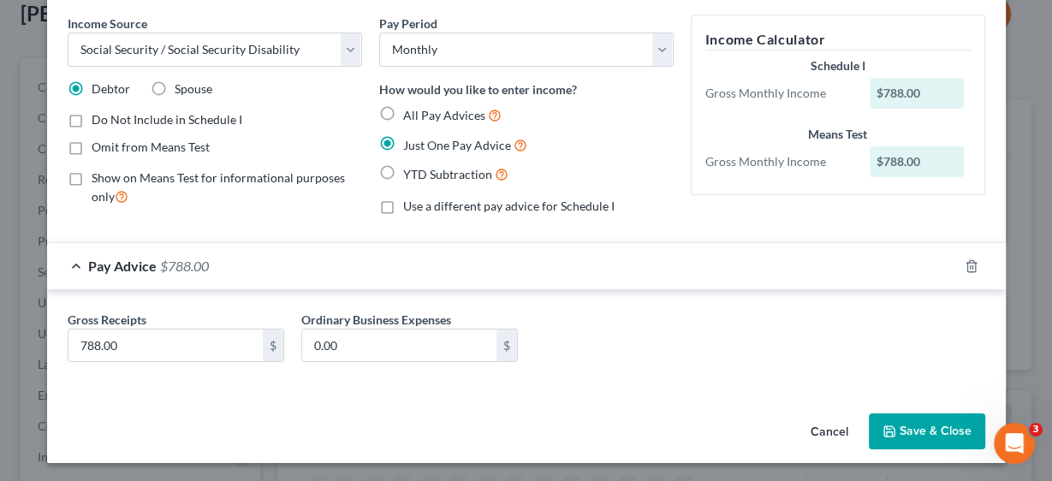
click at [949, 430] on button "Save & Close" at bounding box center [927, 431] width 116 height 36
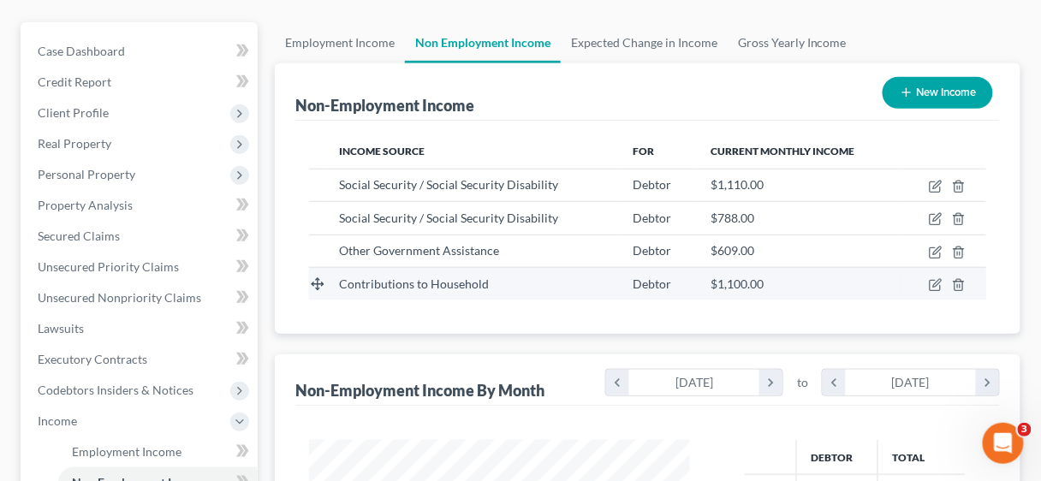
scroll to position [205, 0]
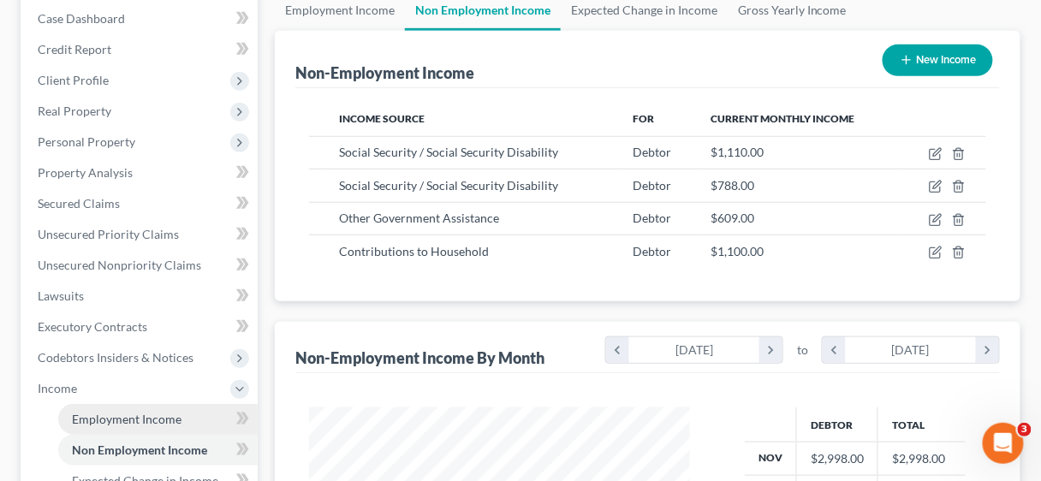
click at [124, 416] on span "Employment Income" at bounding box center [127, 419] width 110 height 15
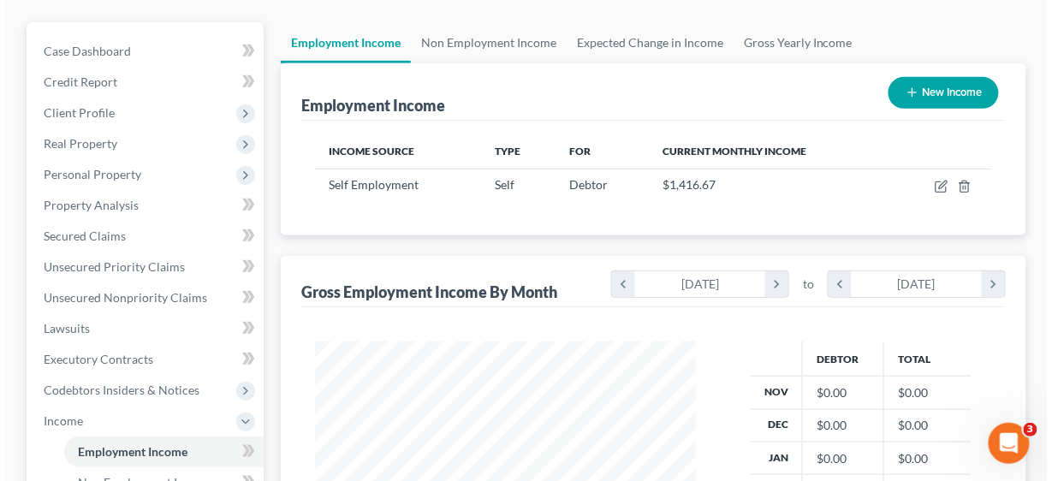
scroll to position [137, 0]
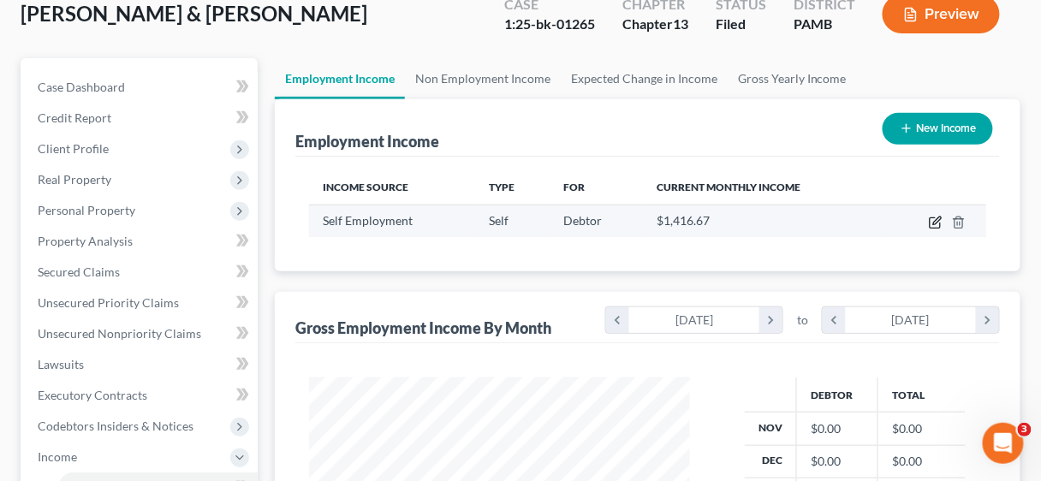
click at [930, 218] on icon "button" at bounding box center [935, 223] width 10 height 10
select select "1"
select select "39"
select select "0"
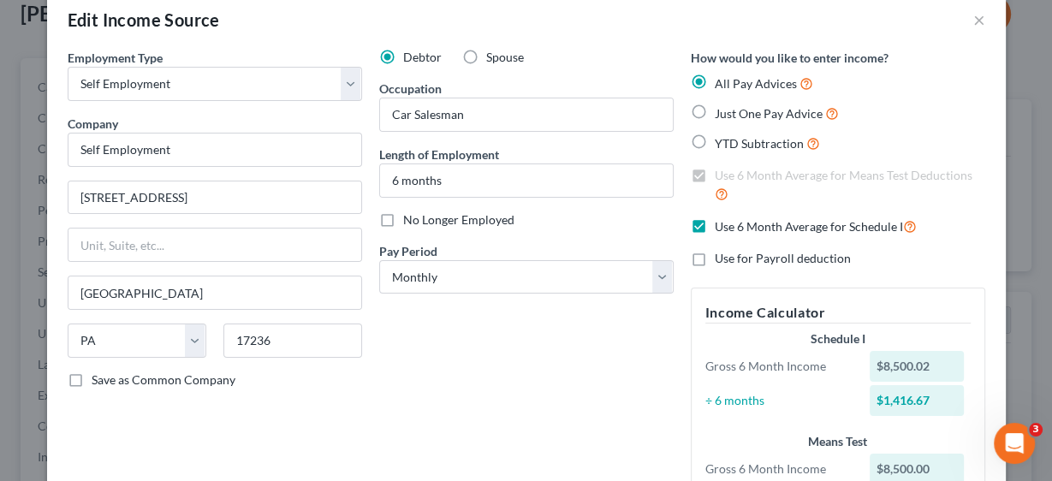
scroll to position [0, 0]
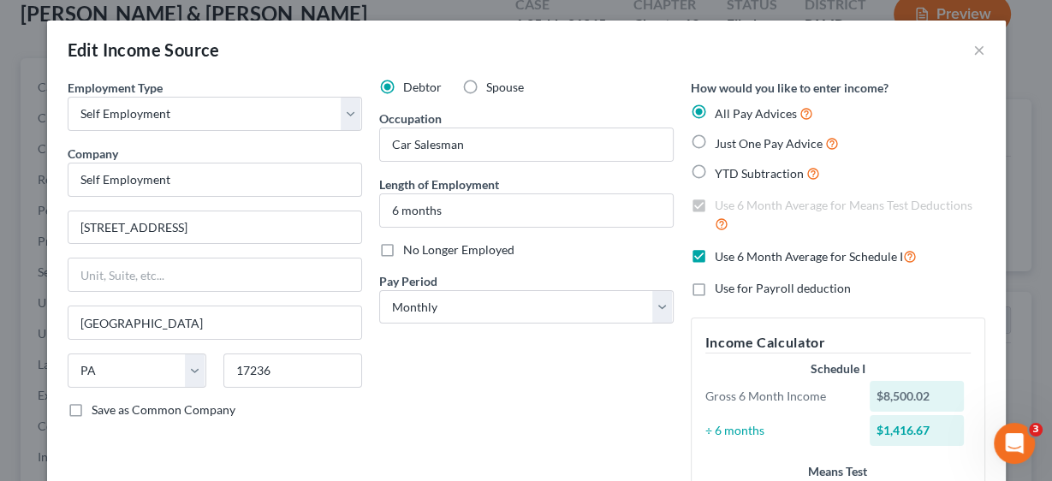
click at [715, 202] on label "Use 6 Month Average for Means Test Deductions" at bounding box center [850, 215] width 270 height 37
click at [715, 255] on label "Use 6 Month Average for Schedule I" at bounding box center [816, 257] width 202 height 20
click at [722, 255] on input "Use 6 Month Average for Schedule I" at bounding box center [727, 252] width 11 height 11
checkbox input "false"
click at [715, 210] on label "Use 6 Month Average for Means Test Deductions" at bounding box center [850, 215] width 270 height 37
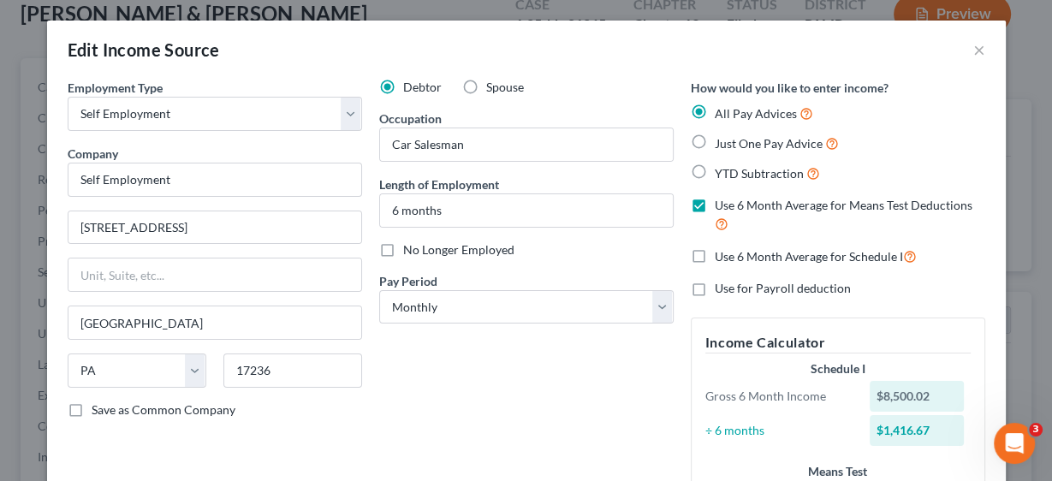
click at [722, 208] on input "Use 6 Month Average for Means Test Deductions" at bounding box center [727, 202] width 11 height 11
click at [715, 210] on label "Use 6 Month Average for Means Test Deductions" at bounding box center [850, 215] width 270 height 37
click at [722, 208] on input "Use 6 Month Average for Means Test Deductions" at bounding box center [727, 202] width 11 height 11
checkbox input "true"
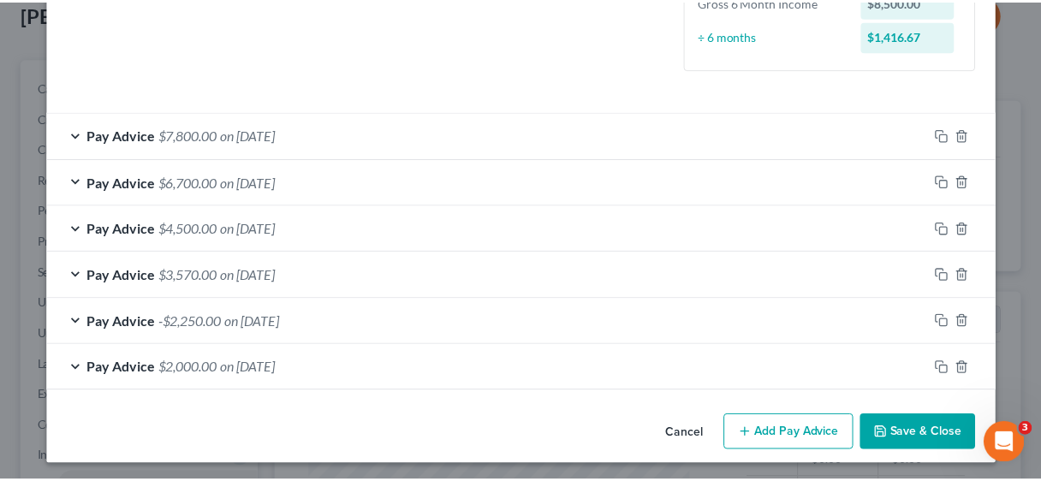
scroll to position [463, 0]
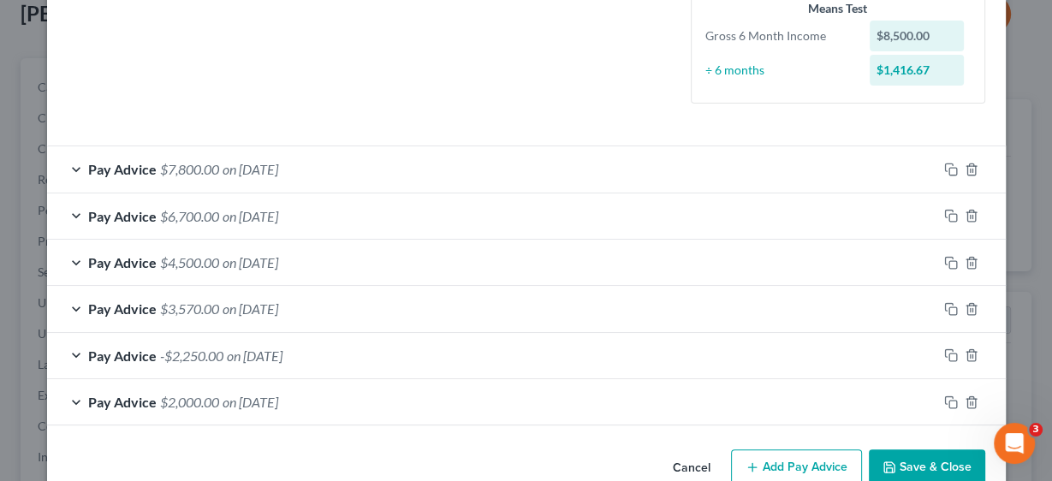
click at [919, 449] on button "Save & Close" at bounding box center [927, 467] width 116 height 36
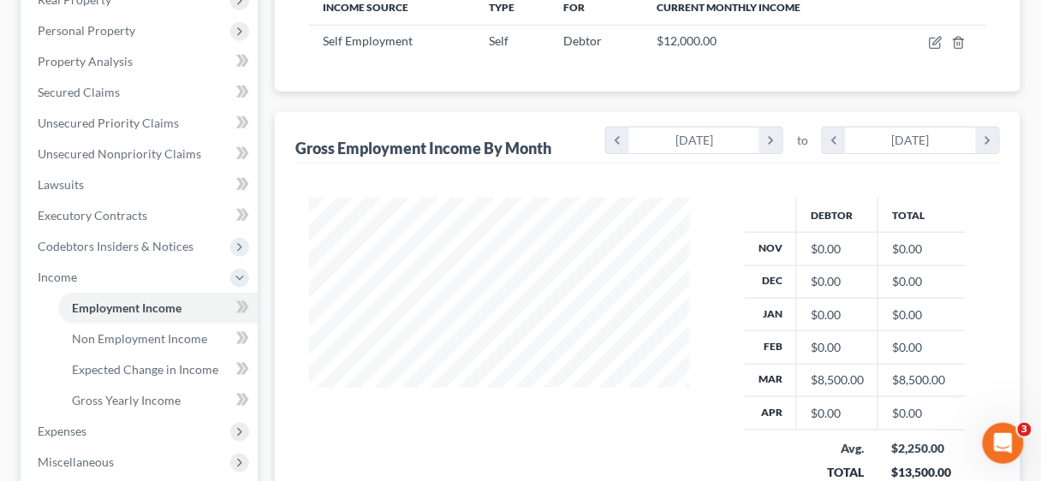
scroll to position [342, 0]
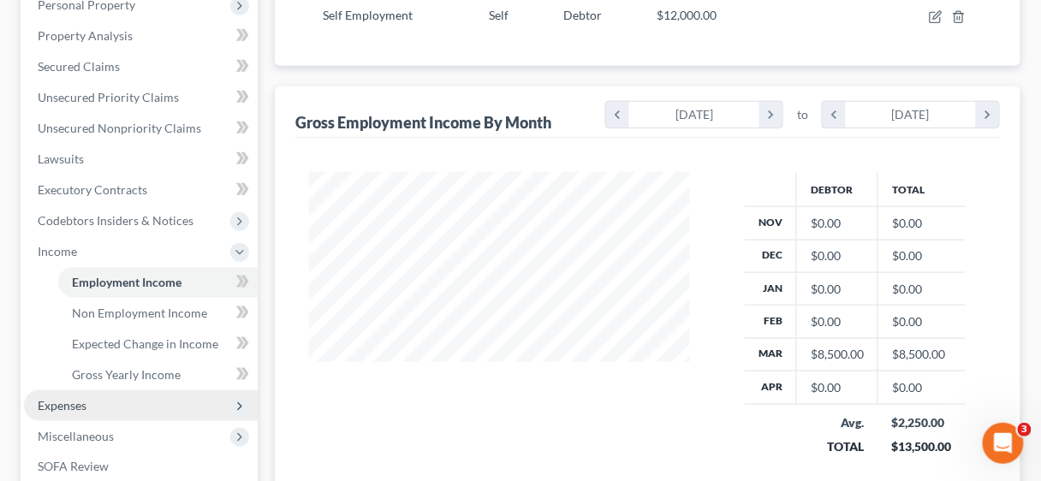
click at [55, 403] on span "Expenses" at bounding box center [62, 405] width 49 height 15
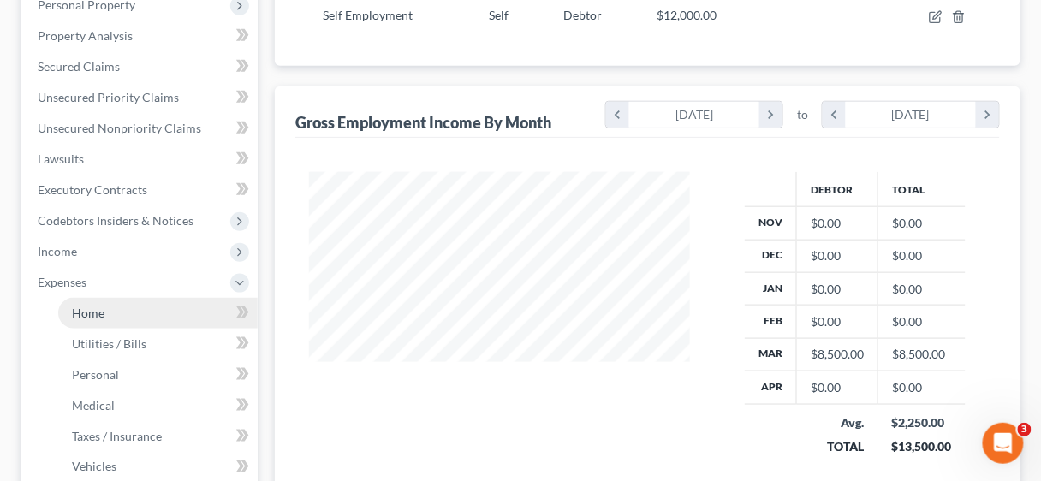
click at [88, 318] on span "Home" at bounding box center [88, 313] width 33 height 15
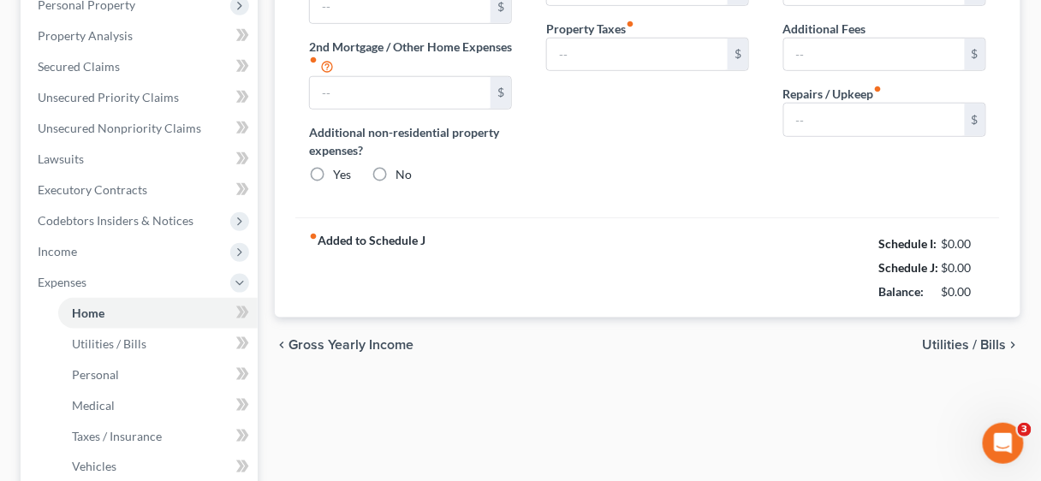
type input "758.62"
radio input "true"
type input "167.00"
type input "0.00"
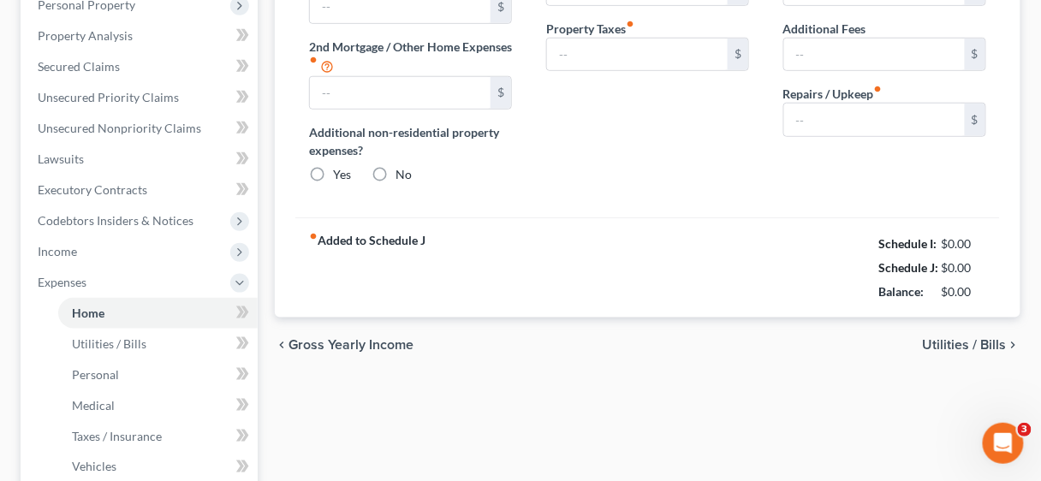
type input "0.00"
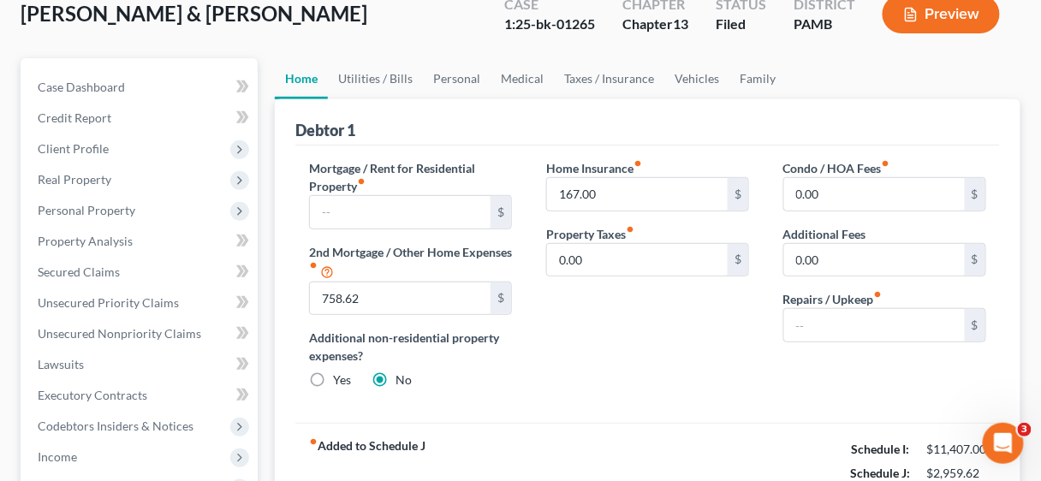
scroll to position [205, 0]
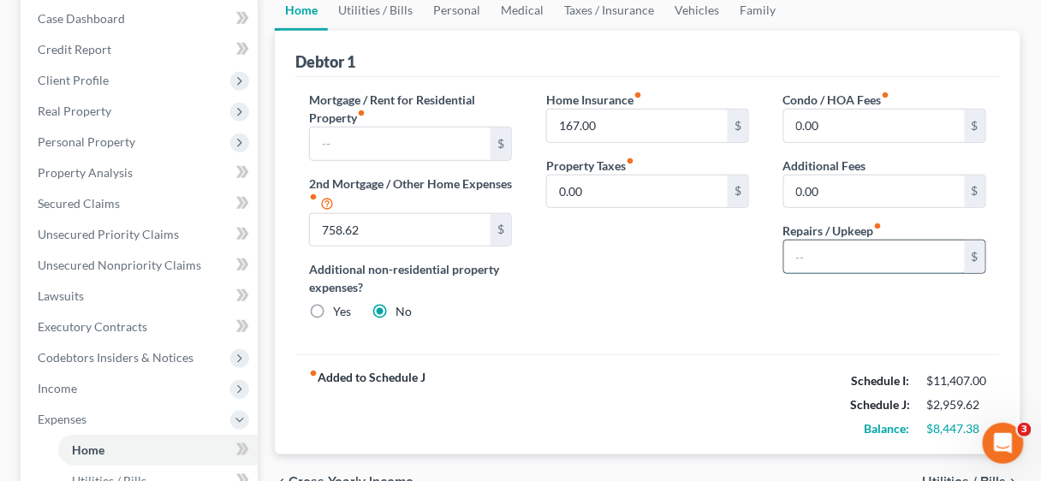
click at [824, 247] on input "text" at bounding box center [874, 257] width 181 height 33
type input "200.00"
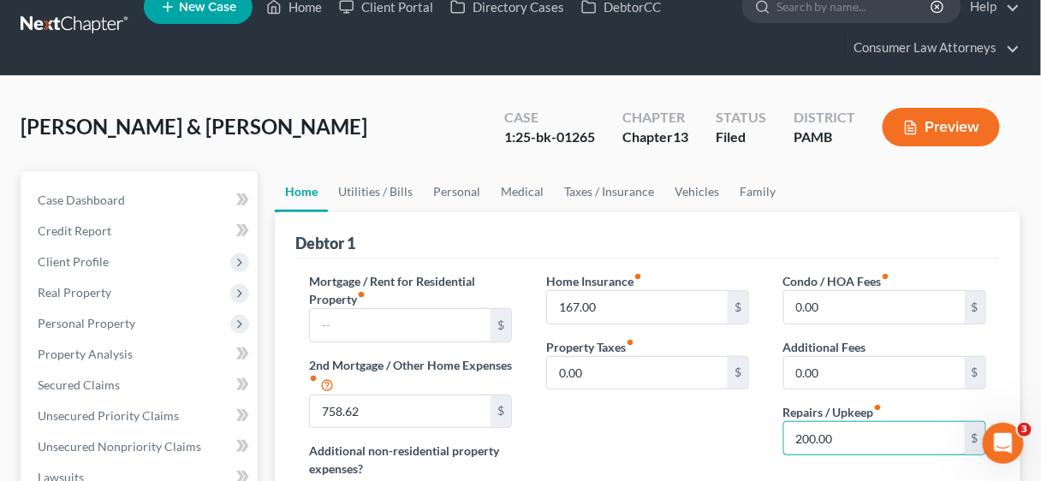
scroll to position [0, 0]
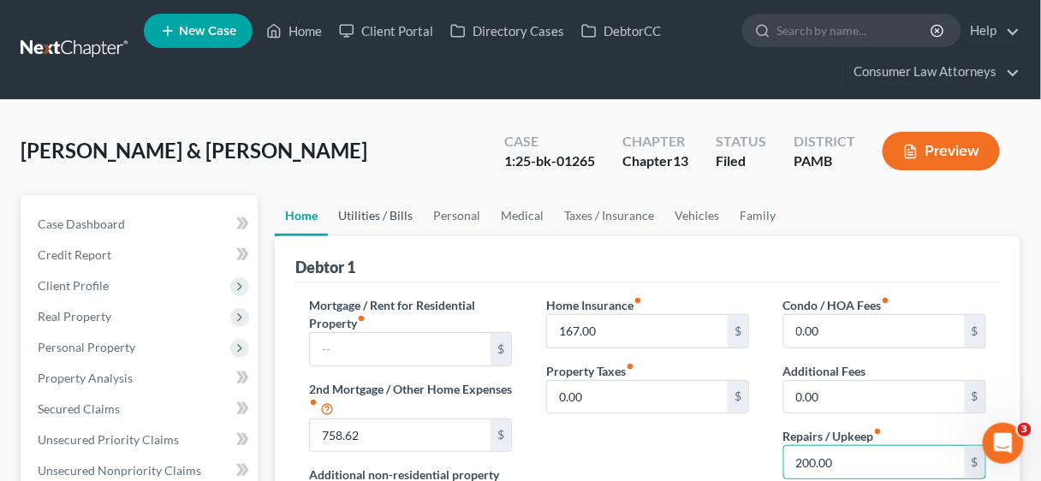
click at [387, 209] on link "Utilities / Bills" at bounding box center [375, 215] width 95 height 41
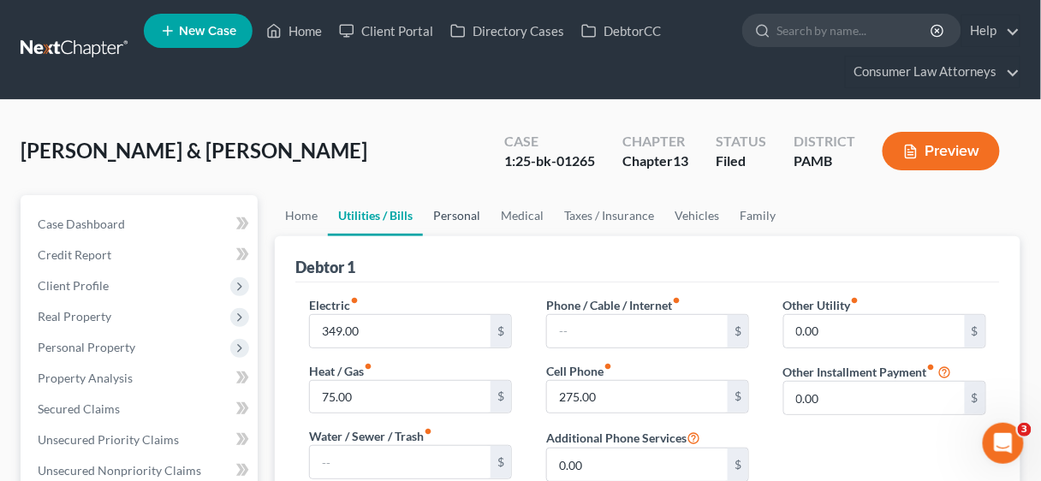
click at [471, 208] on link "Personal" at bounding box center [457, 215] width 68 height 41
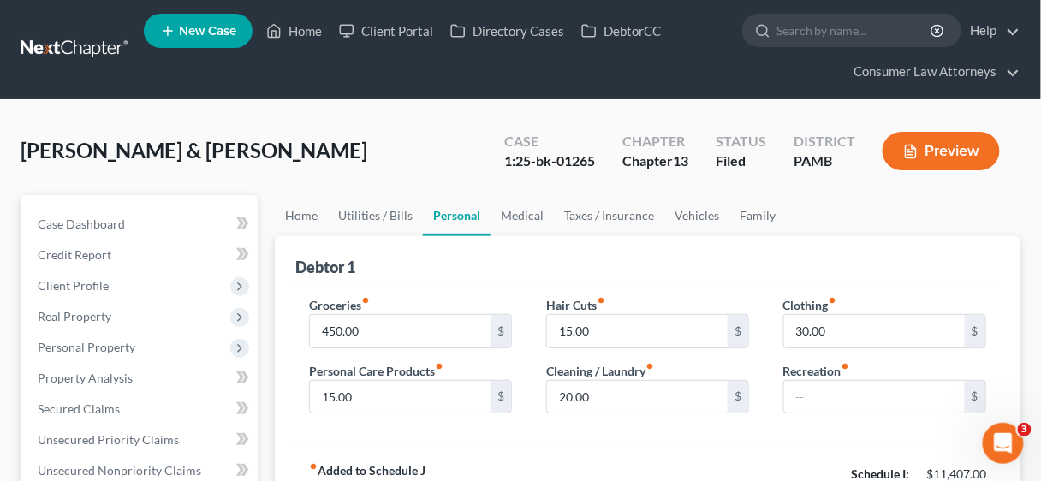
click at [294, 4] on nav "Home New Case Client Portal Directory Cases DebtorCC Consumer Law Attorneys [EM…" at bounding box center [520, 49] width 1041 height 99
click at [307, 27] on link "Home" at bounding box center [294, 30] width 73 height 31
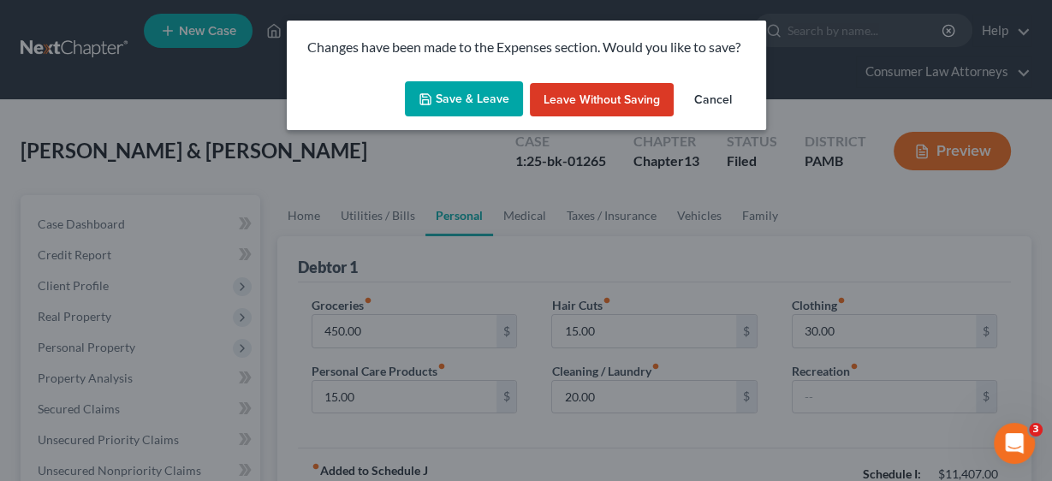
click at [488, 106] on button "Save & Leave" at bounding box center [464, 99] width 118 height 36
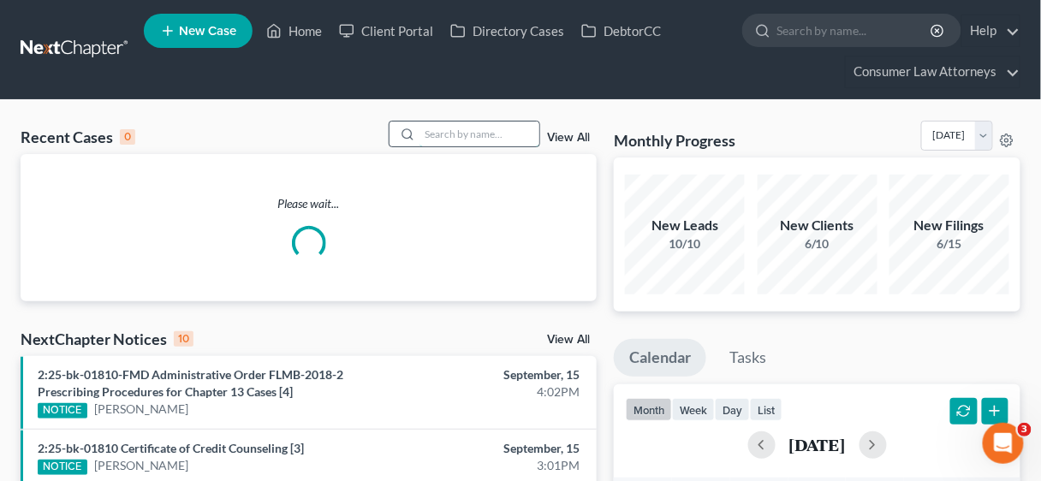
click at [431, 134] on input "search" at bounding box center [479, 134] width 120 height 25
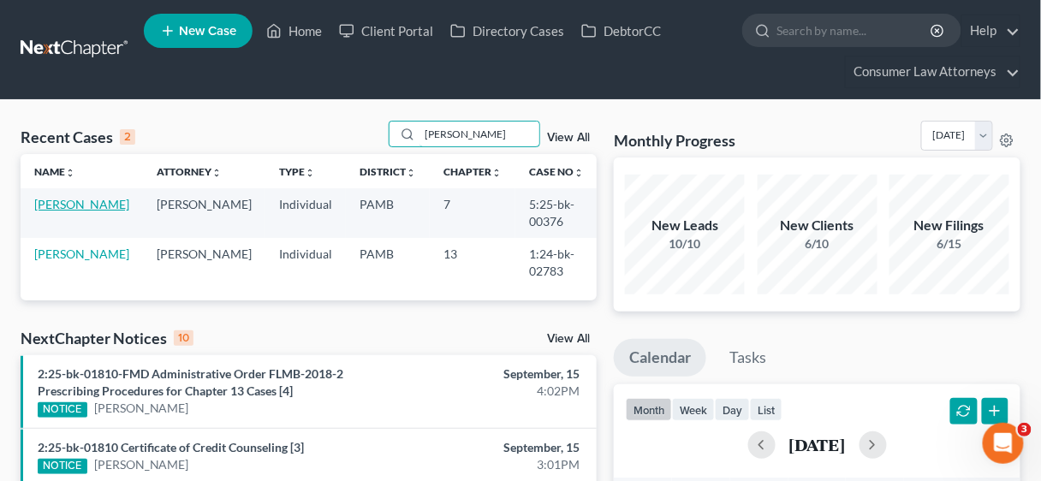
type input "[PERSON_NAME]"
click at [82, 203] on link "[PERSON_NAME]" at bounding box center [81, 204] width 95 height 15
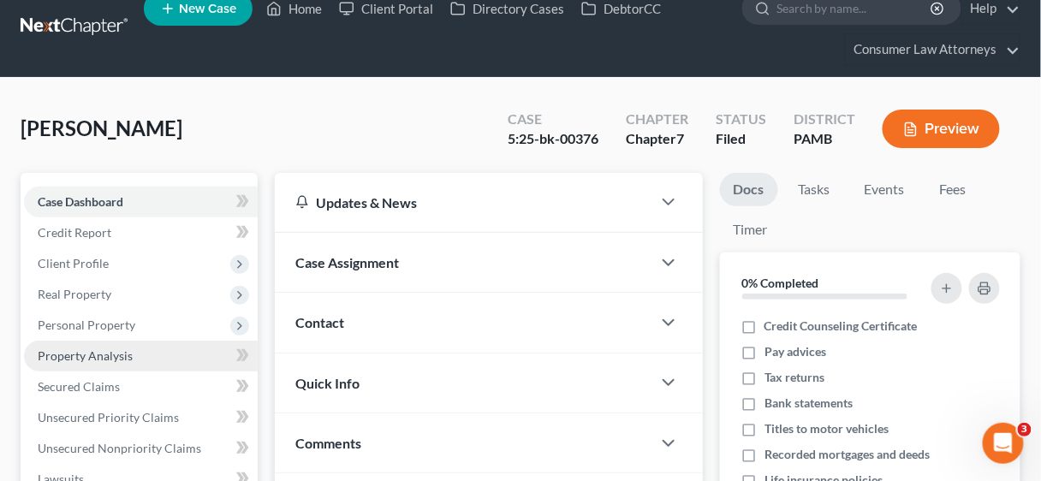
scroll to position [68, 0]
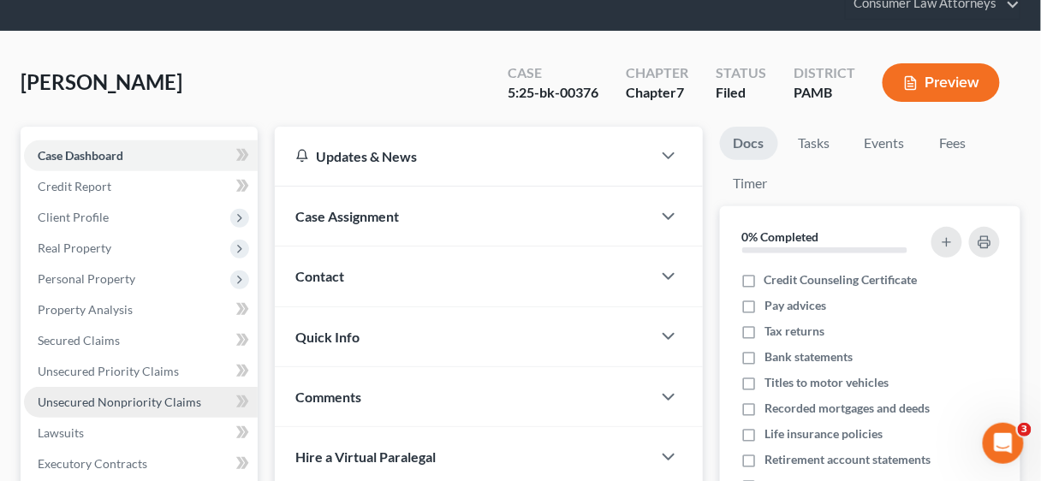
click at [104, 395] on span "Unsecured Nonpriority Claims" at bounding box center [119, 402] width 163 height 15
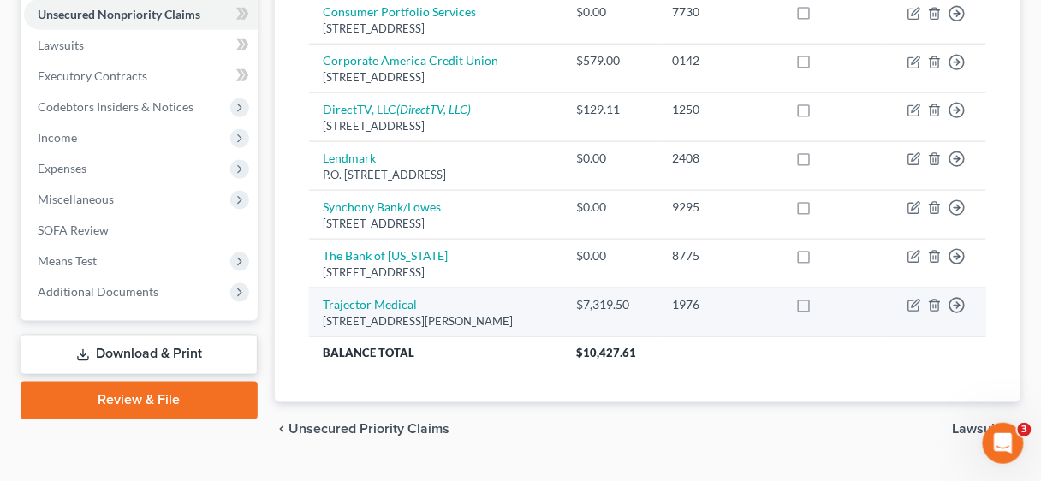
scroll to position [492, 0]
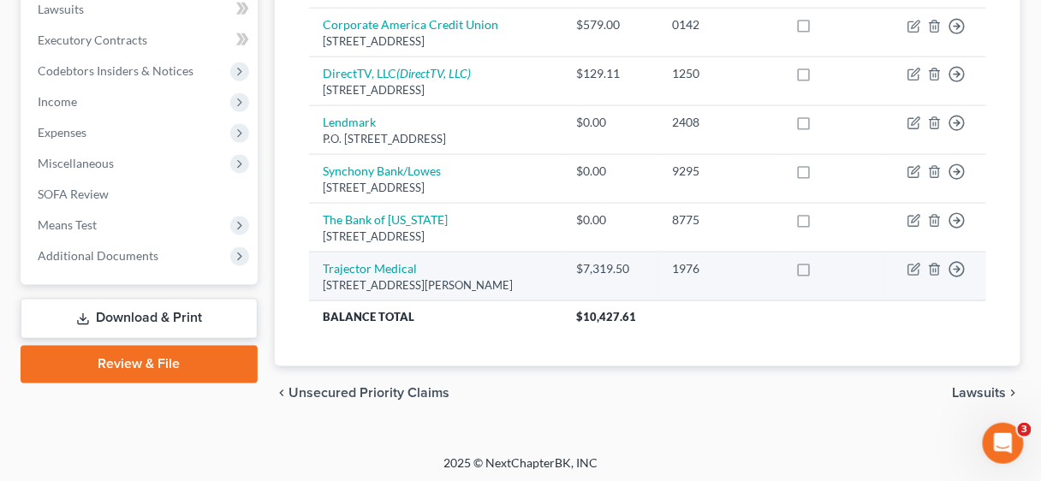
click at [537, 280] on div "[STREET_ADDRESS][PERSON_NAME]" at bounding box center [436, 285] width 226 height 16
